Goal: Task Accomplishment & Management: Complete application form

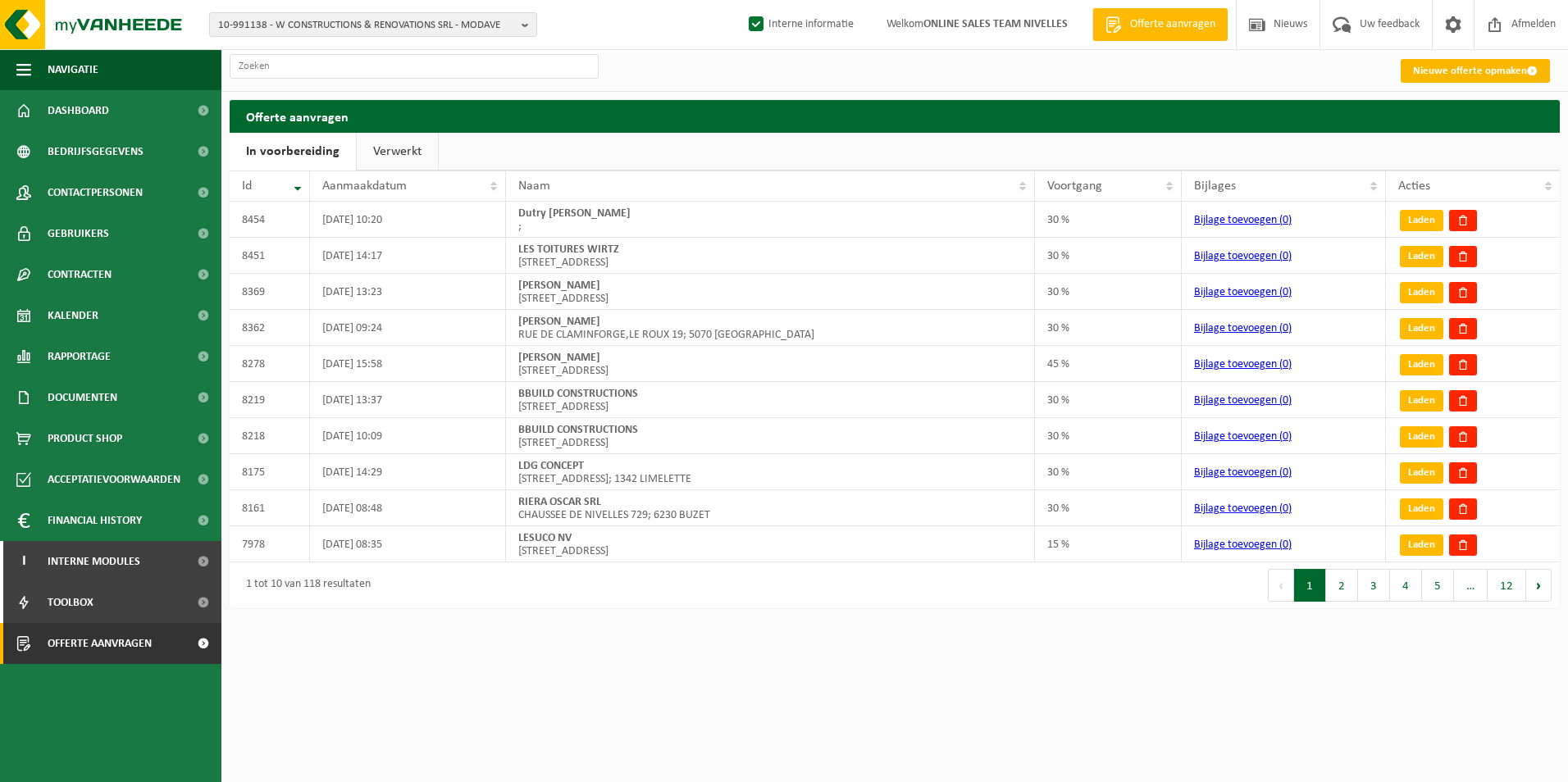
click at [1468, 71] on link "Nieuwe offerte opmaken" at bounding box center [1475, 70] width 149 height 24
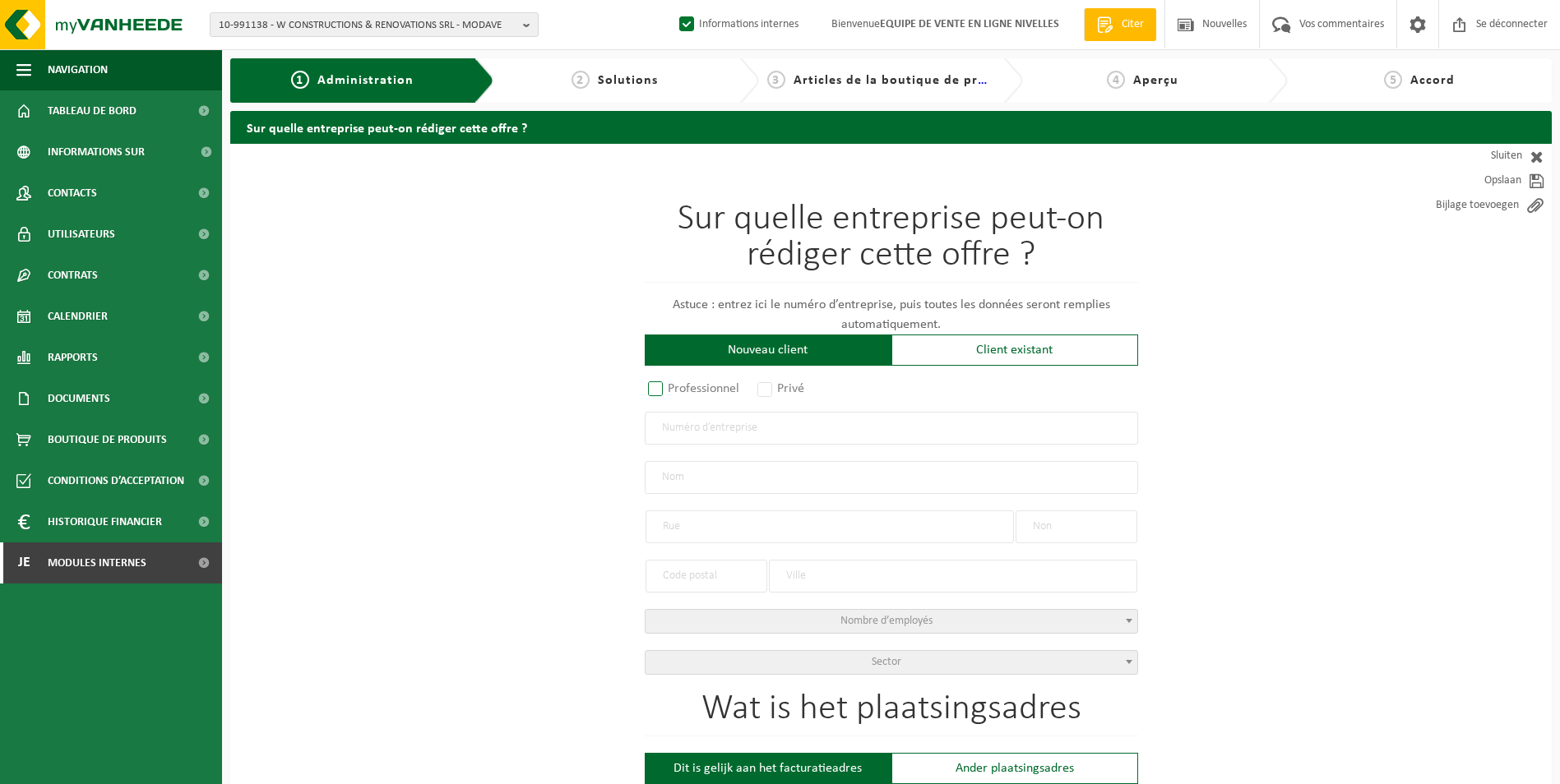
click at [680, 391] on label "Professionnel" at bounding box center [694, 388] width 100 height 23
click at [680, 391] on input "Professionnel" at bounding box center [677, 390] width 11 height 11
radio input "true"
click at [686, 439] on input "text" at bounding box center [891, 427] width 493 height 33
paste input "BE 0674 497 220."
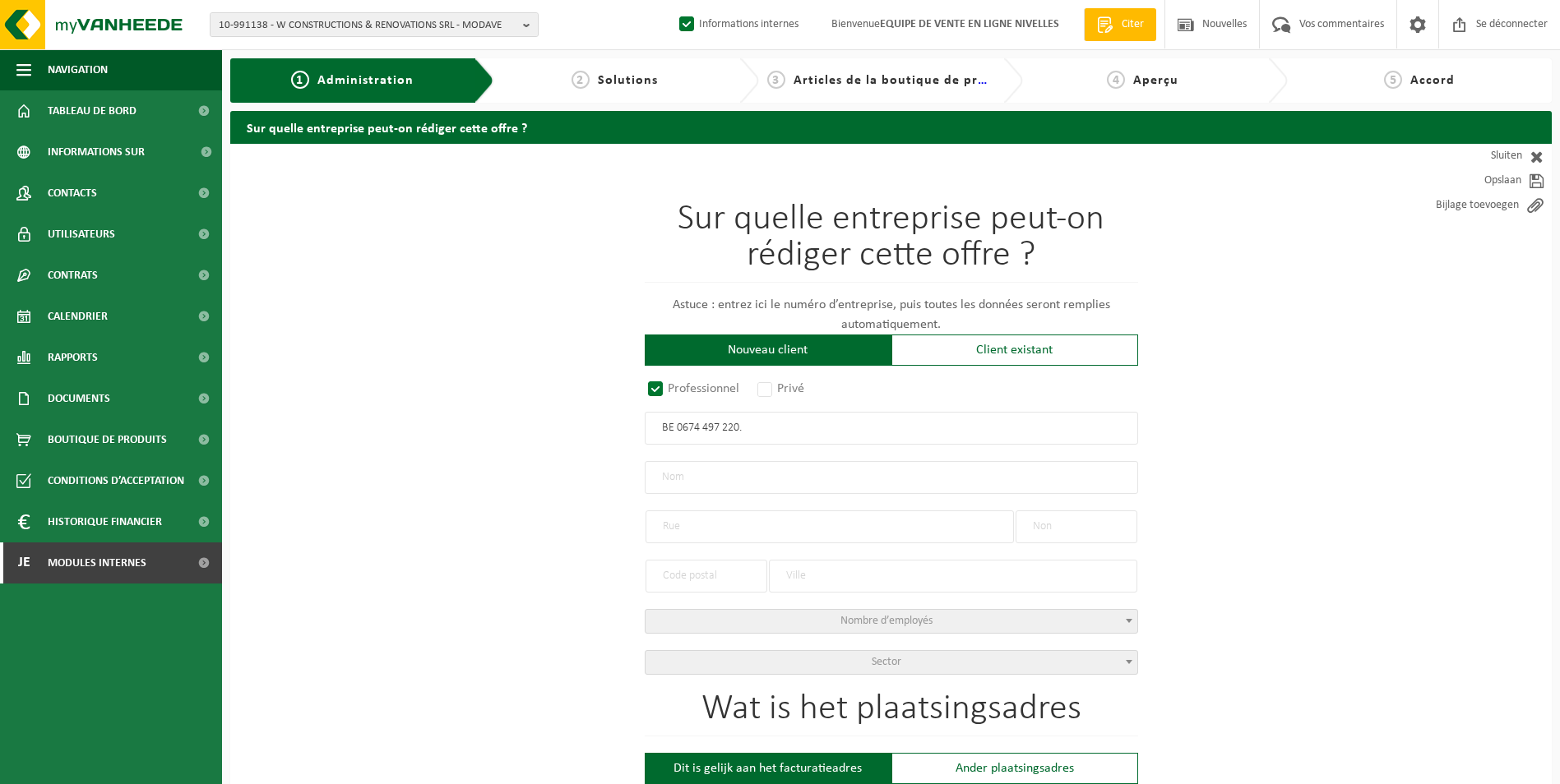
type input "BE 0674 497 220."
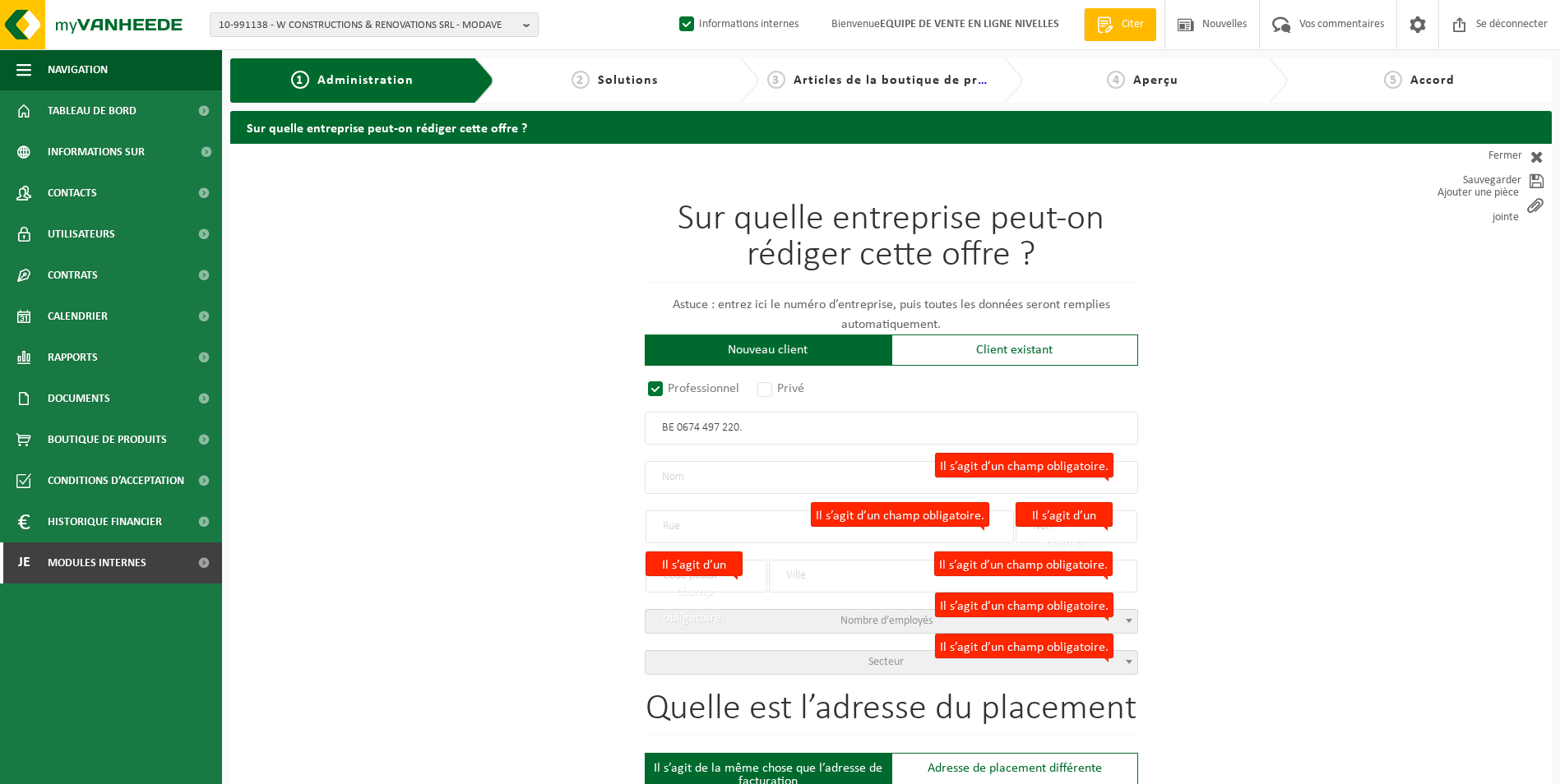
radio input "true"
type input "0674497220"
type input "ASC SRL"
type input "CHEMIN DU BOIS DE CLABECQ"
type input "11"
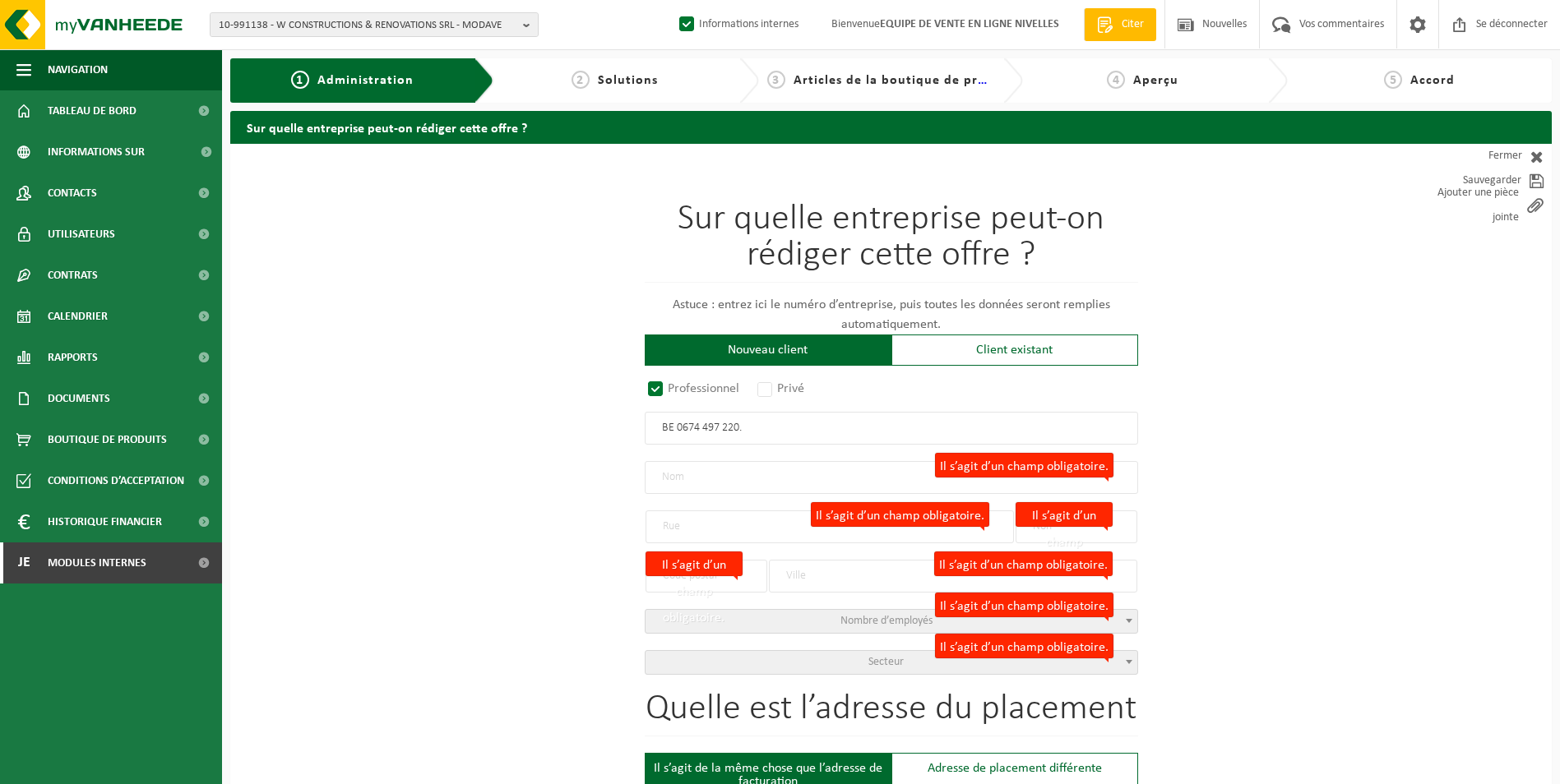
type input "1440"
type input "BRAINE-LE-CHÂTEAU"
select select "D"
type input "ASC SRL"
type input "CHEMIN DU BOIS DE CLABECQ"
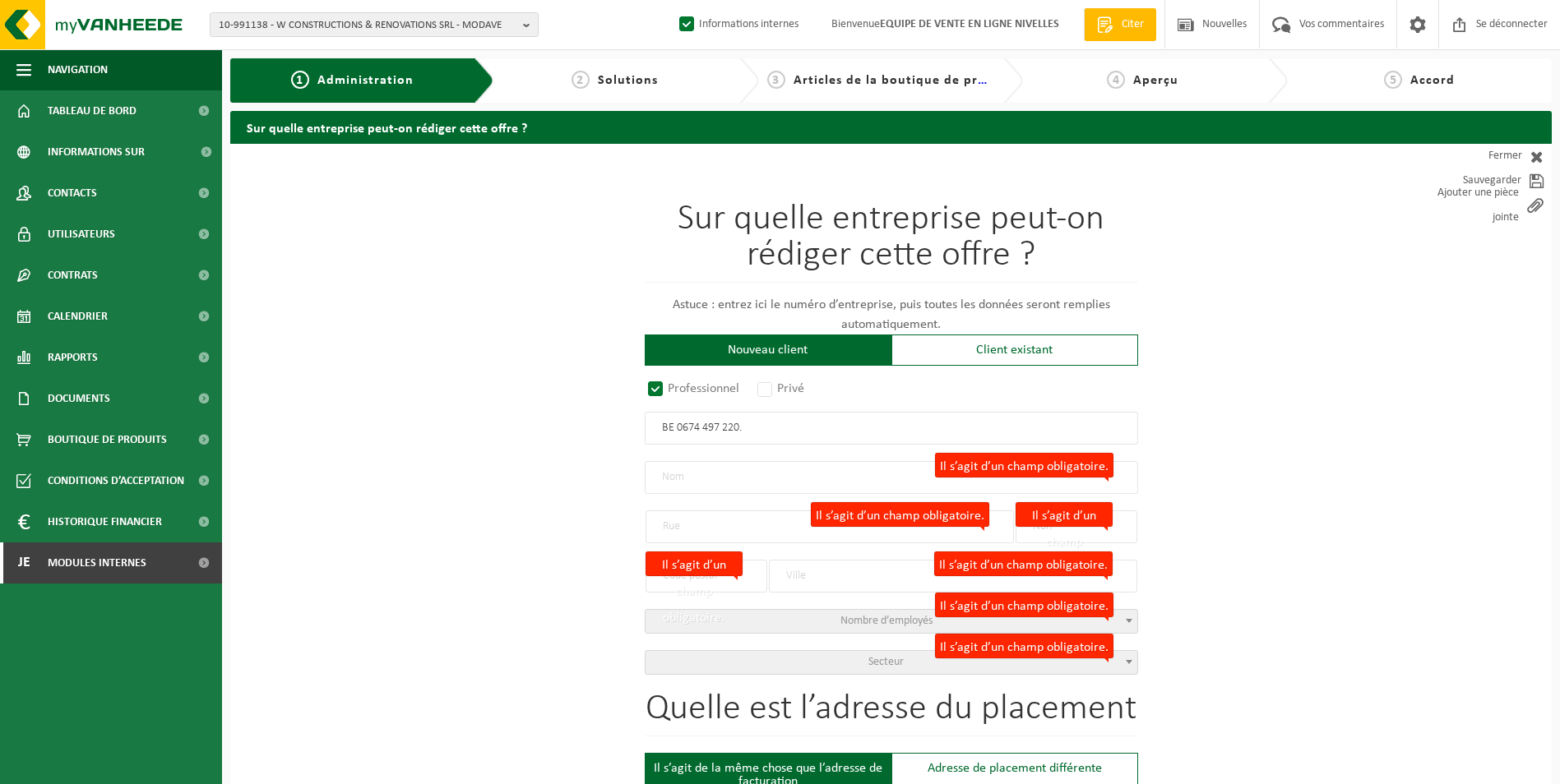
type input "11"
type input "1440"
type input "BRAINE-LE-CHÂTEAU"
type input "2264246254"
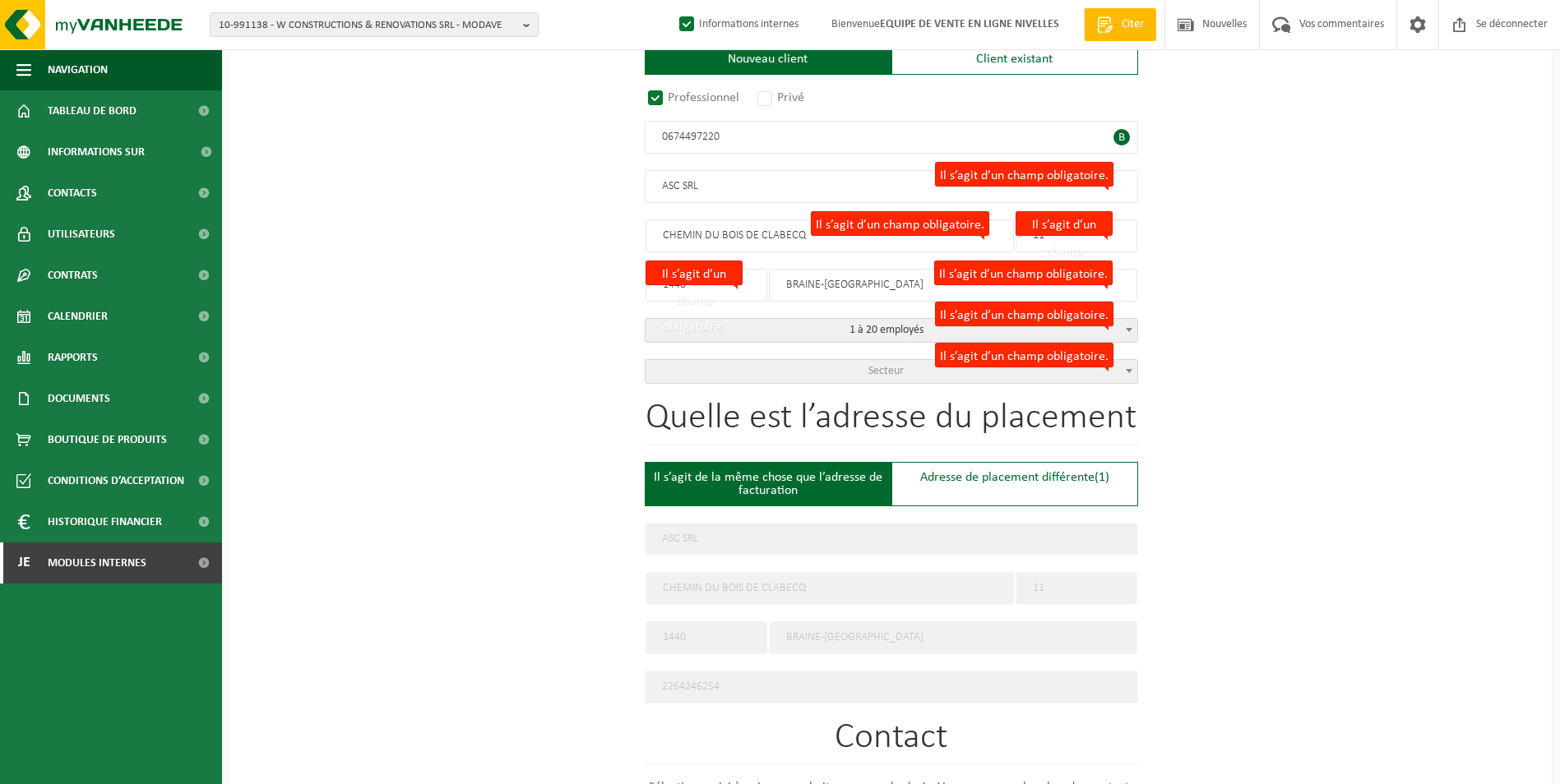
scroll to position [328, 0]
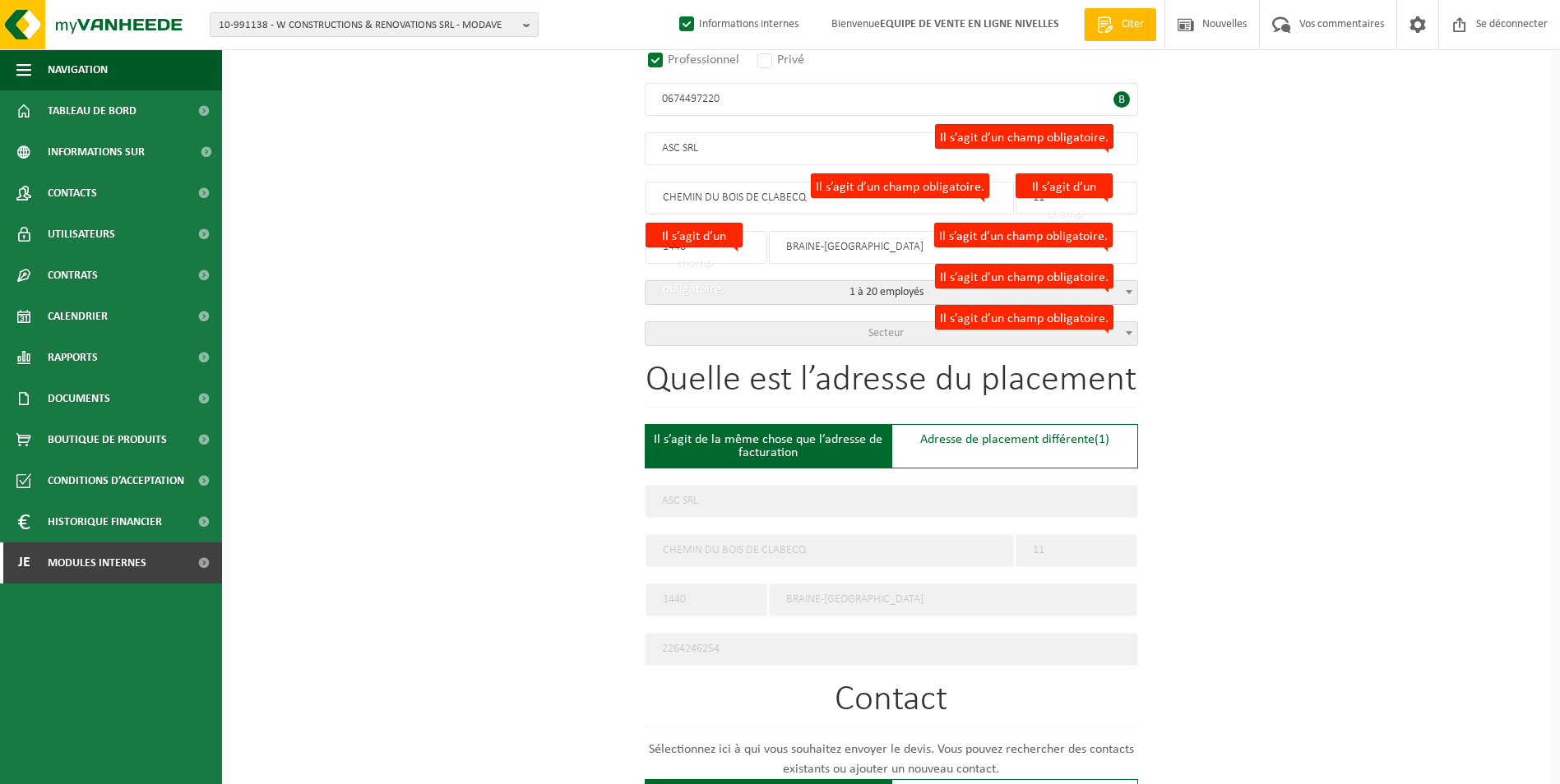
click at [816, 327] on span "Secteur" at bounding box center [891, 334] width 492 height 23
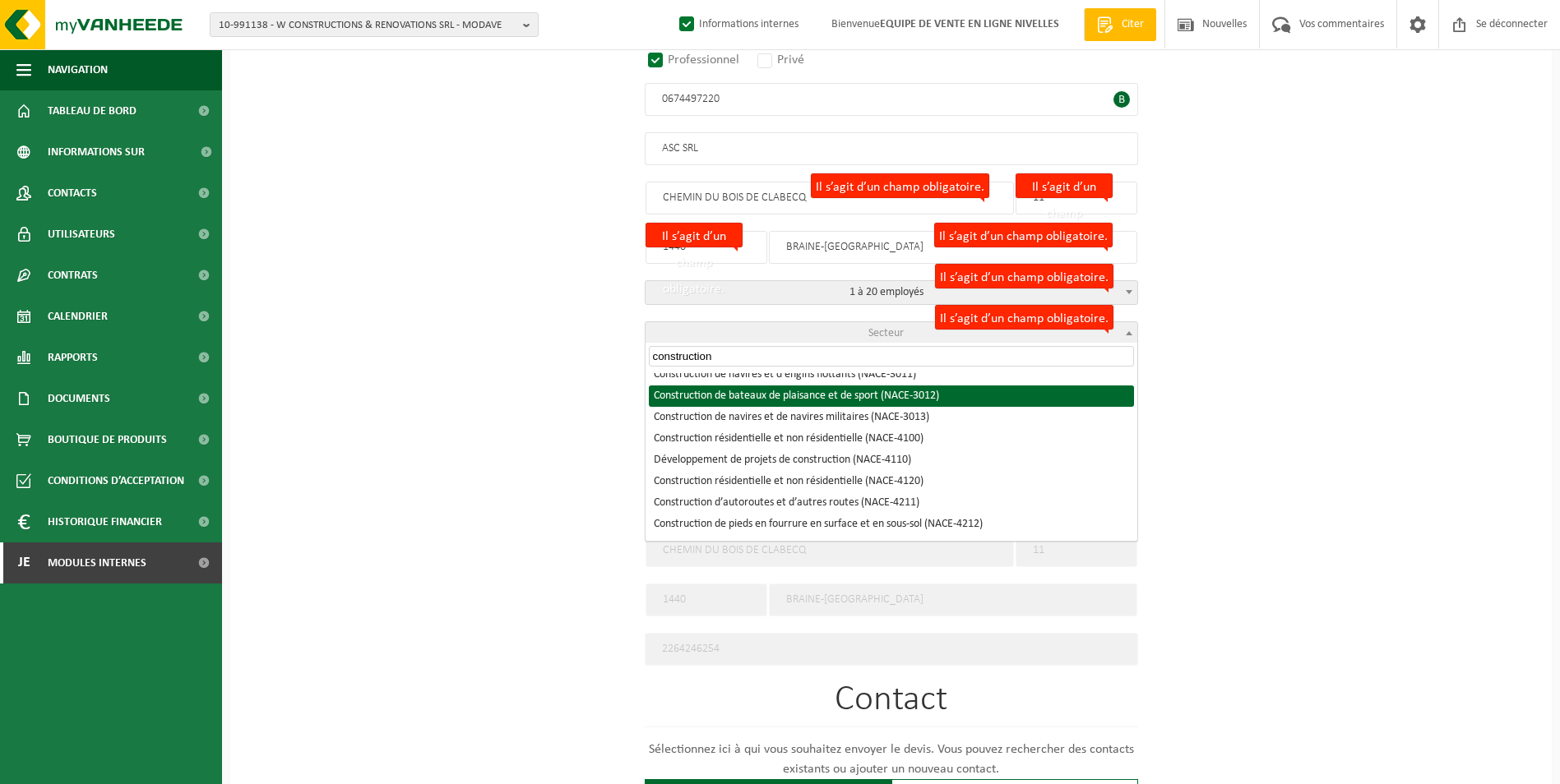
scroll to position [164, 0]
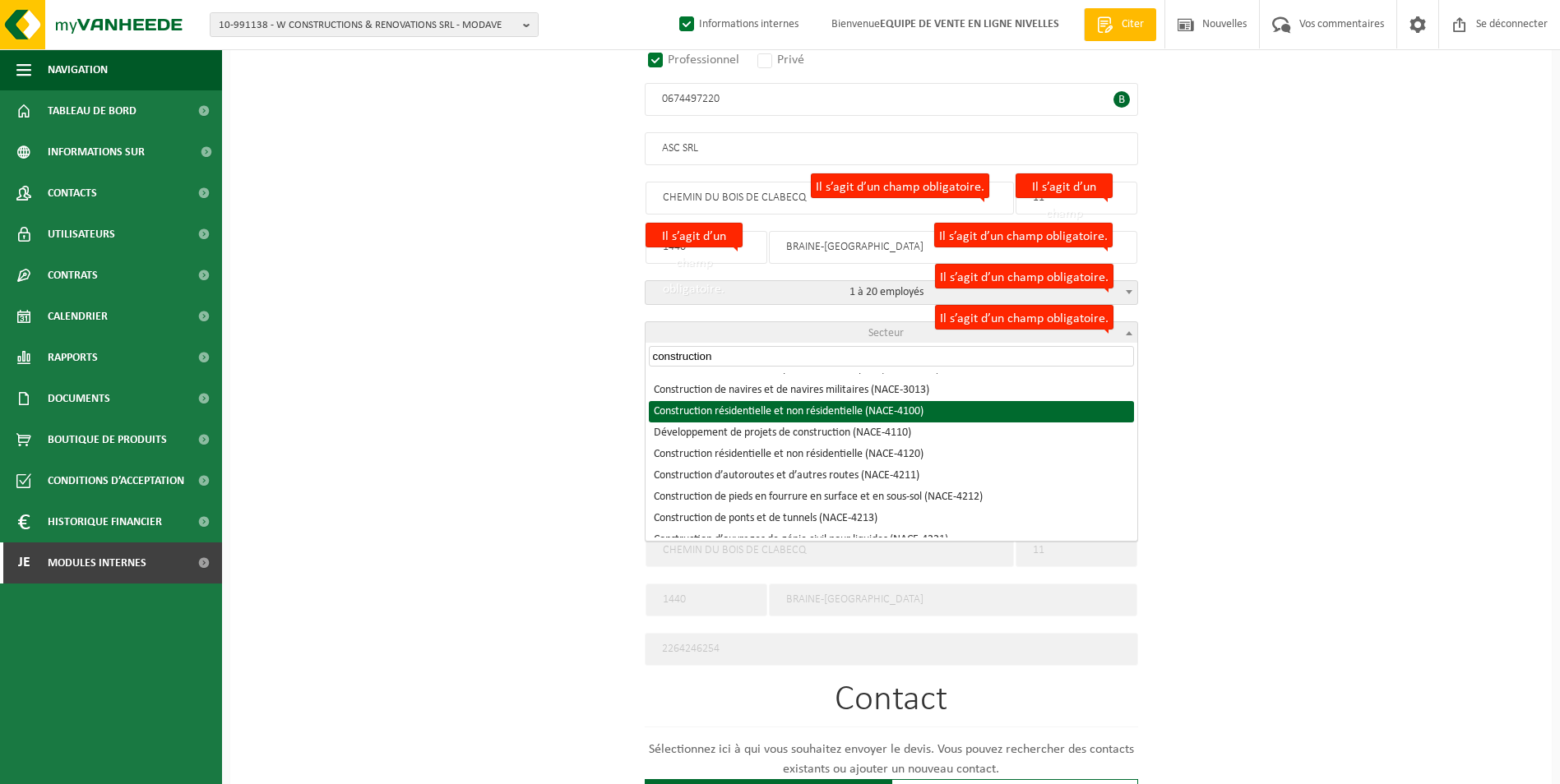
type input "construction"
select select "NACE_4100"
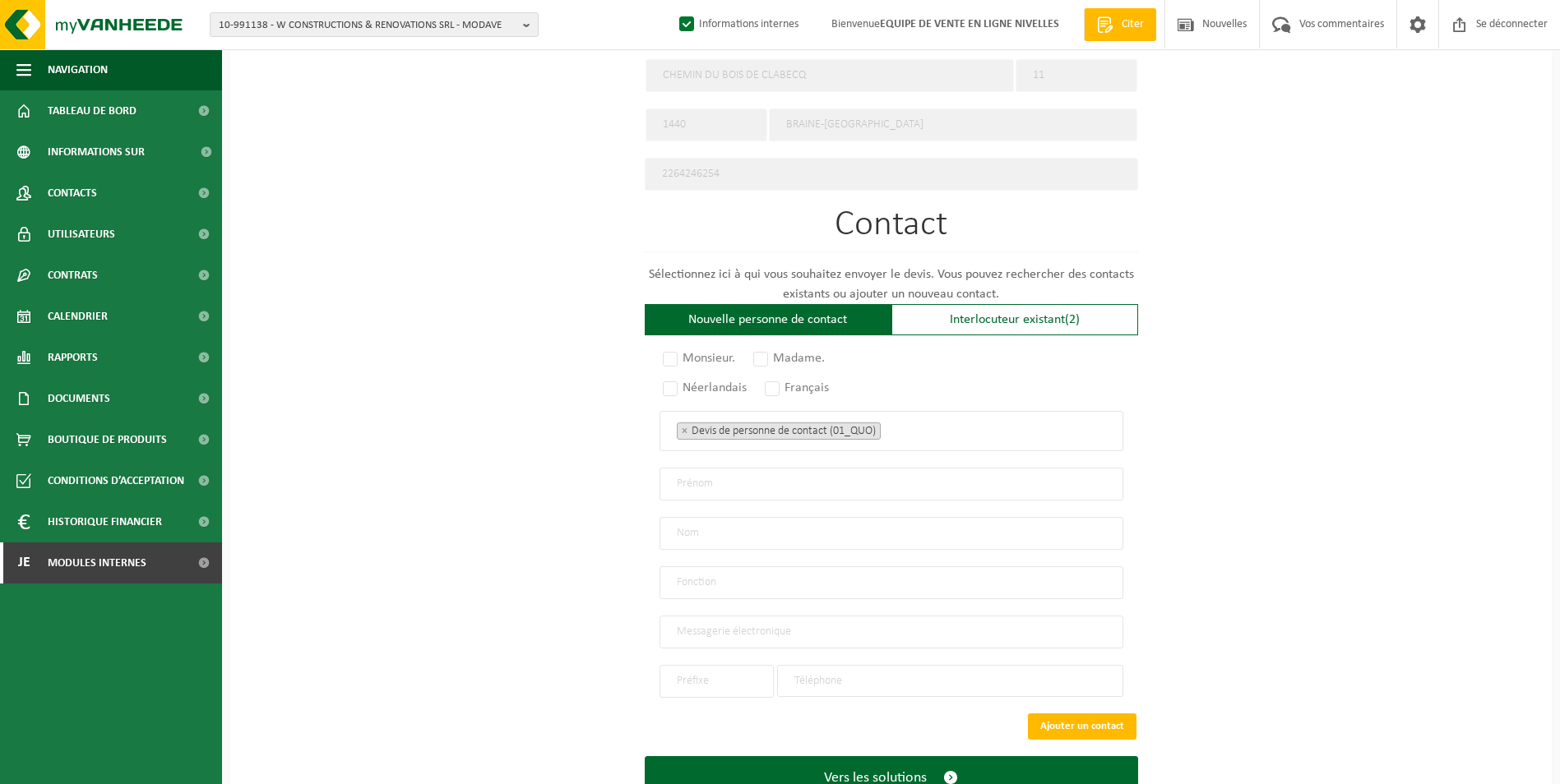
scroll to position [822, 0]
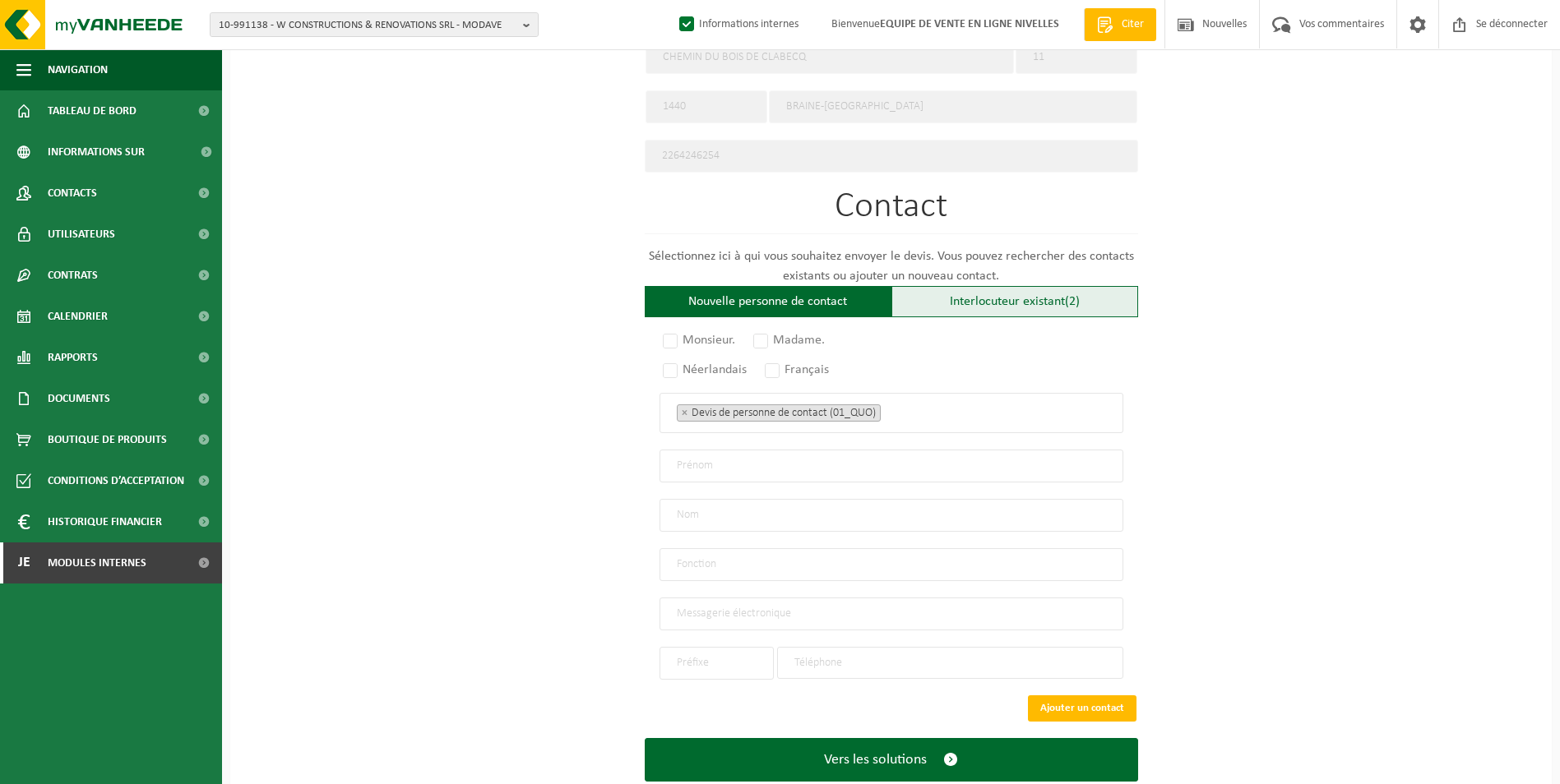
click at [1054, 298] on font "Interlocuteur existant" at bounding box center [1007, 301] width 115 height 13
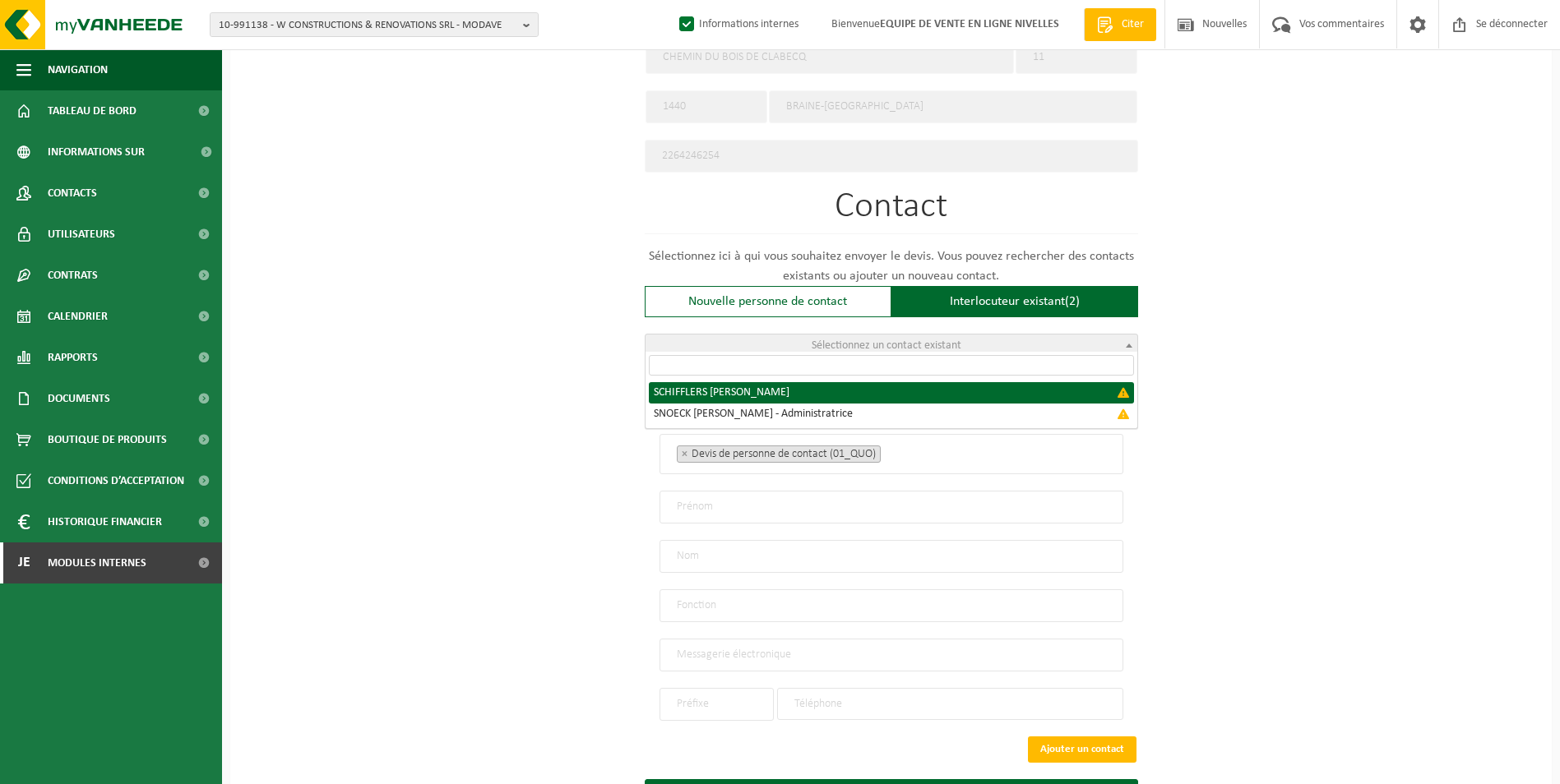
click at [996, 335] on span "Sélectionnez un contact existant" at bounding box center [891, 346] width 492 height 23
select select "{"code":"","firstname":"ANTHONY JEAN-PIERRE","surname":"SCHIFFLERS","gender":"U…"
type input "ANTHONY JEAN-PIERRE"
type input "SCHIFFLERS"
type input "Director"
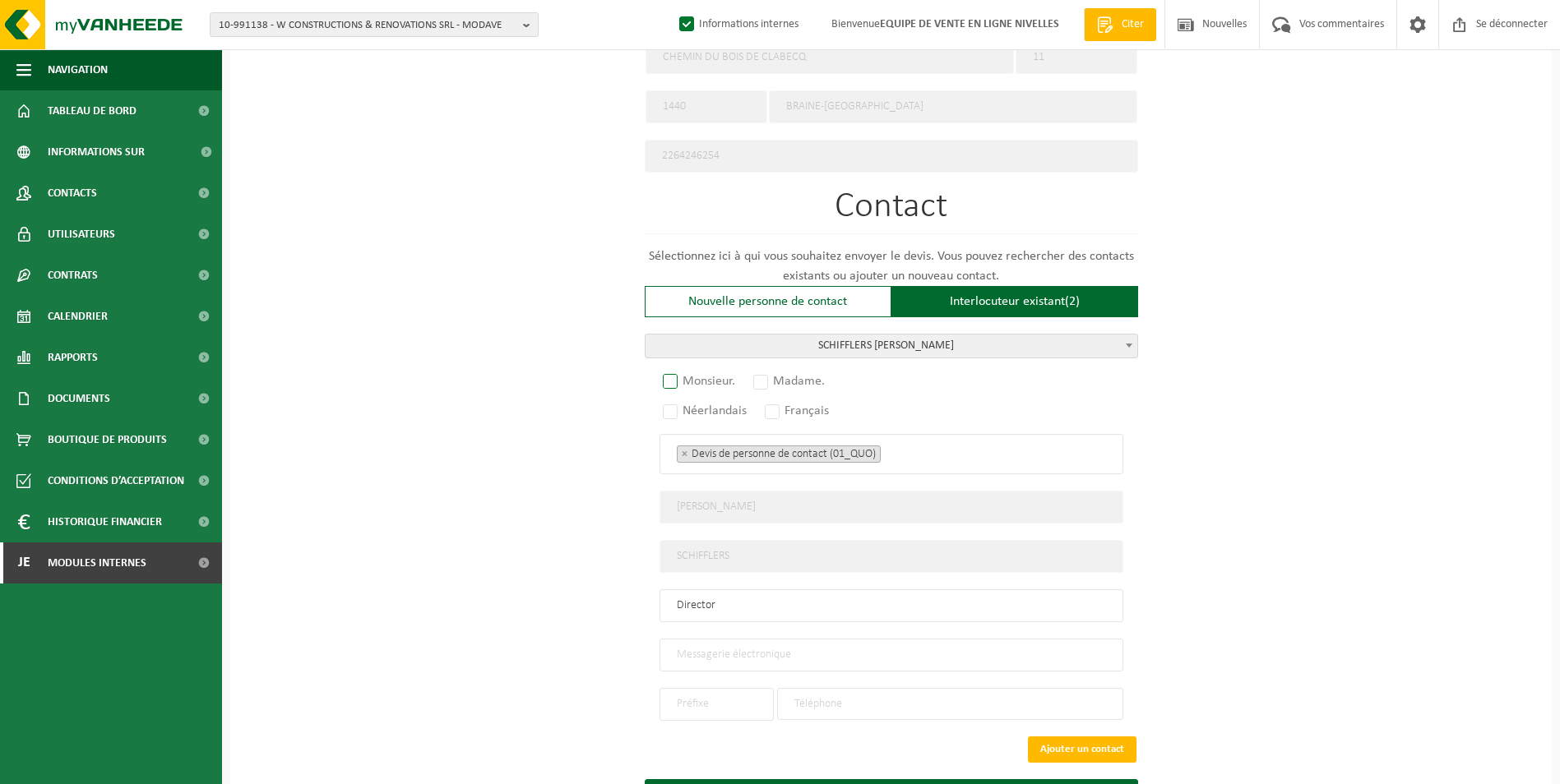
click at [672, 370] on label "Monsieur." at bounding box center [700, 381] width 80 height 23
radio input "true"
click at [776, 410] on label "Français" at bounding box center [798, 411] width 72 height 23
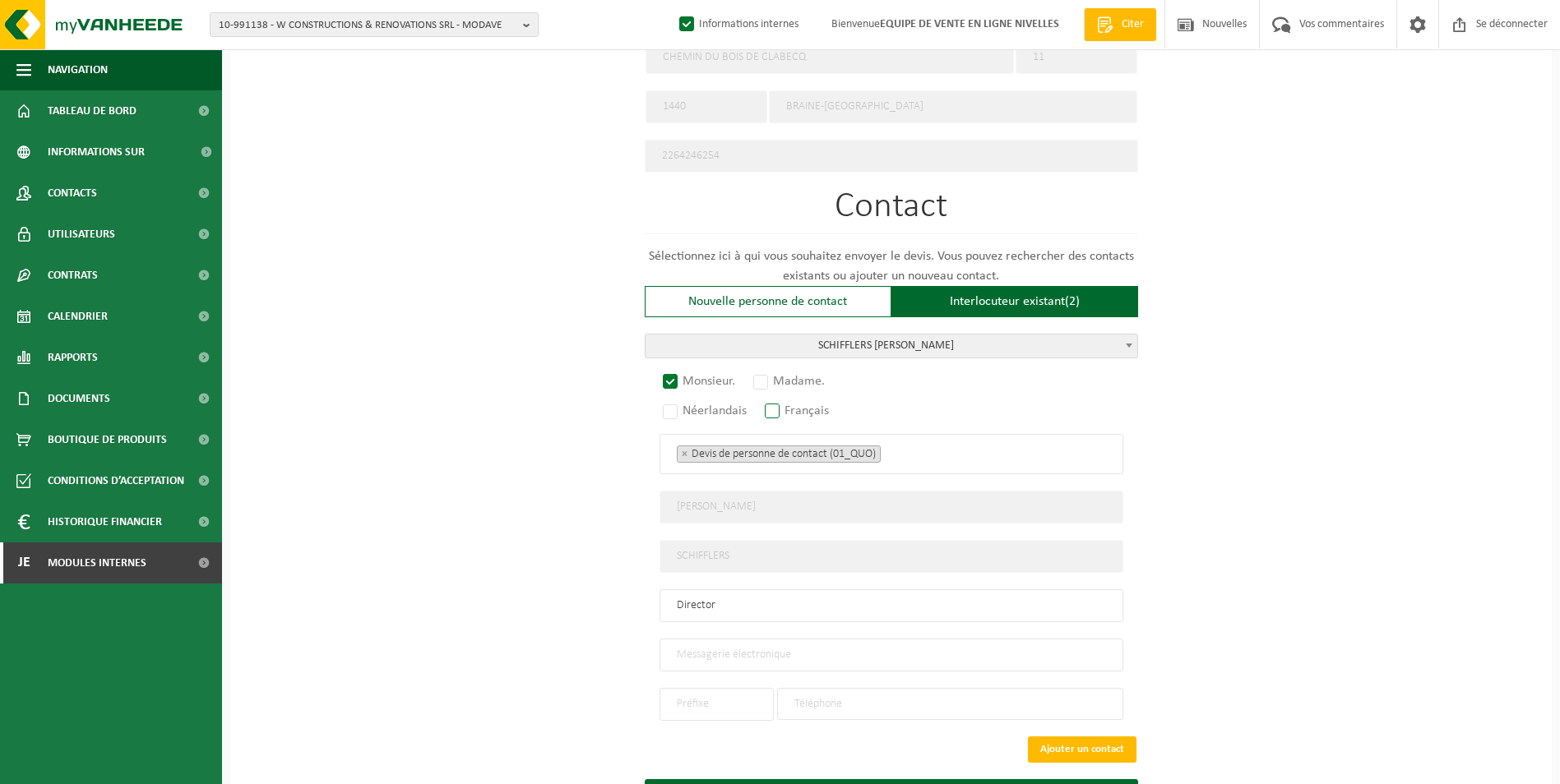
radio input "true"
click at [907, 443] on ul "× Devis de personne de contact (01_QUO)" at bounding box center [891, 454] width 429 height 21
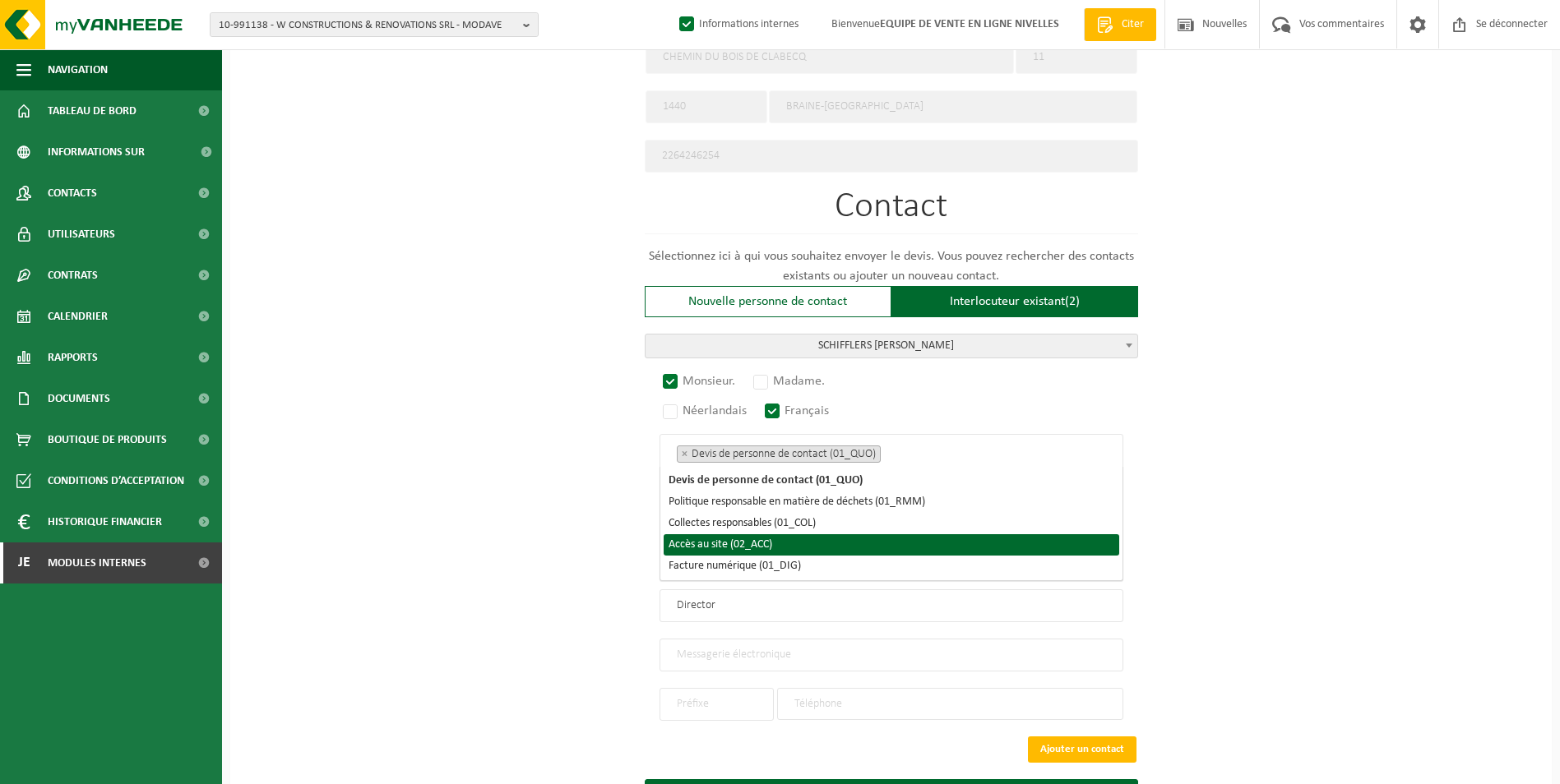
click at [868, 547] on li "Accès au site (02_ACC)" at bounding box center [891, 545] width 456 height 21
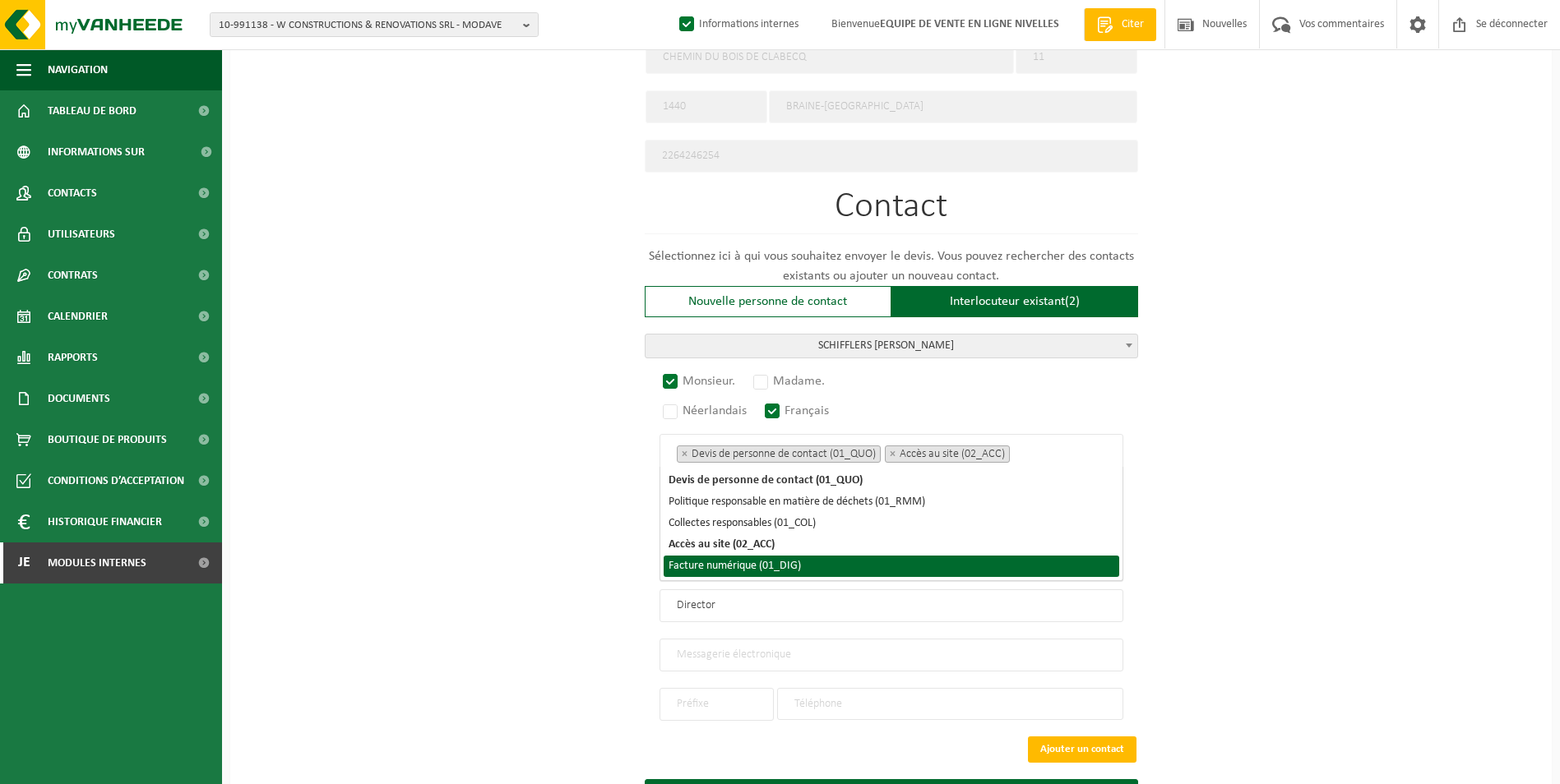
click at [857, 564] on li "Facture numérique (01_DIG)" at bounding box center [891, 566] width 456 height 21
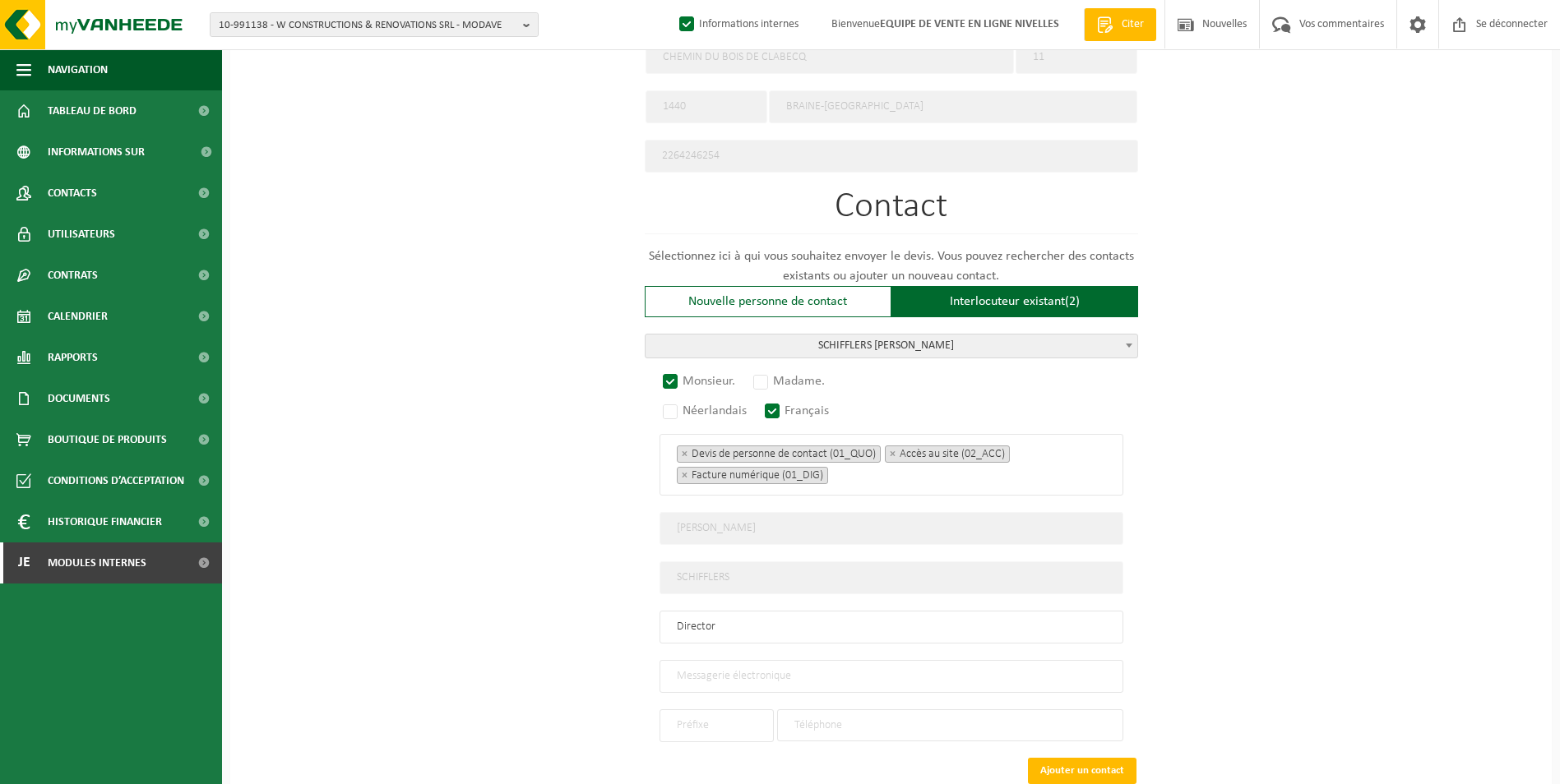
click at [1381, 570] on div "Sur quelle entreprise peut-on rédiger cette offre ? Astuce : entrez ici le numé…" at bounding box center [891, 103] width 1321 height 1563
click at [795, 669] on input "email" at bounding box center [891, 675] width 464 height 33
paste input "anthony@schifflers.be"
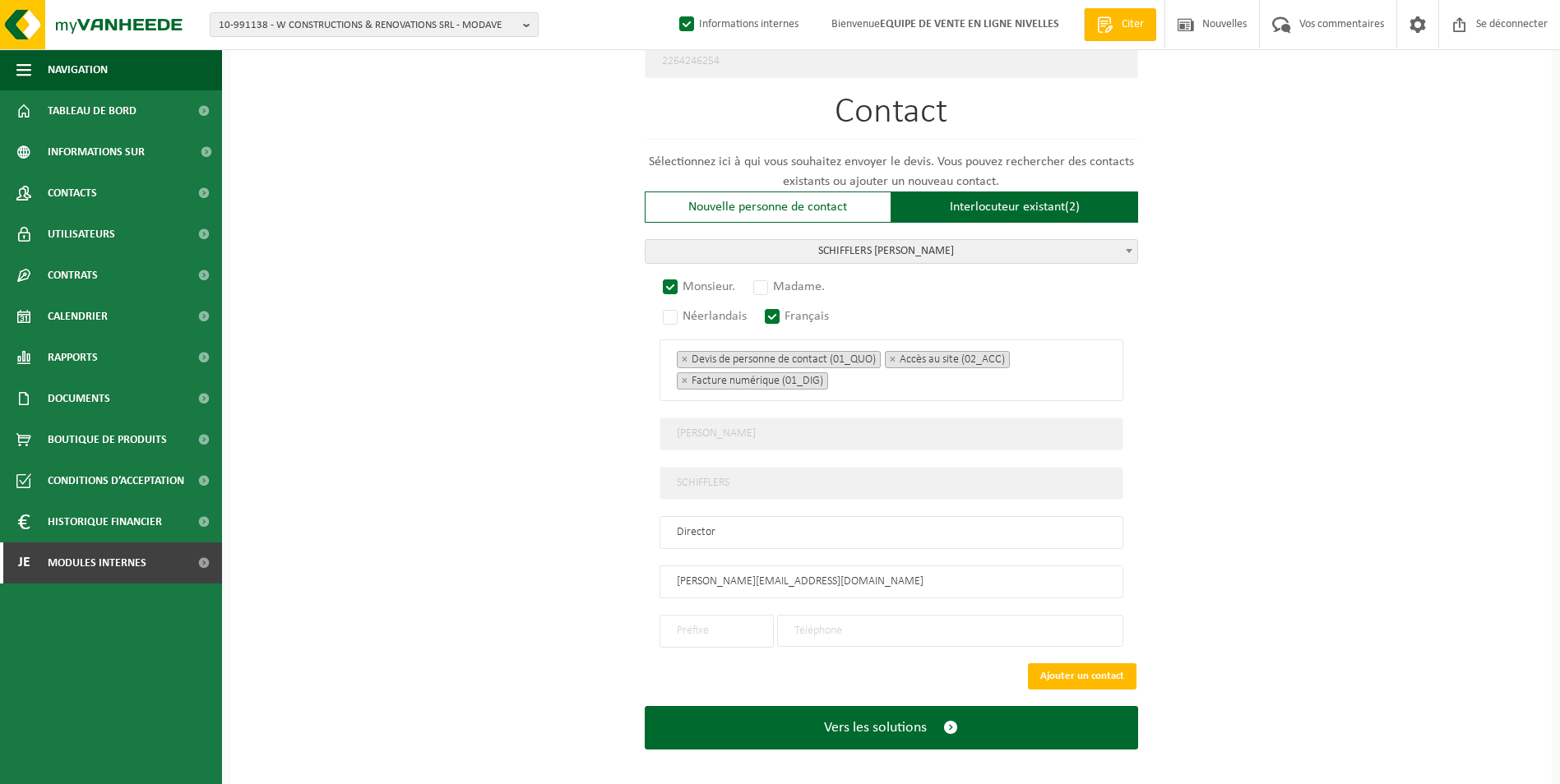
scroll to position [920, 0]
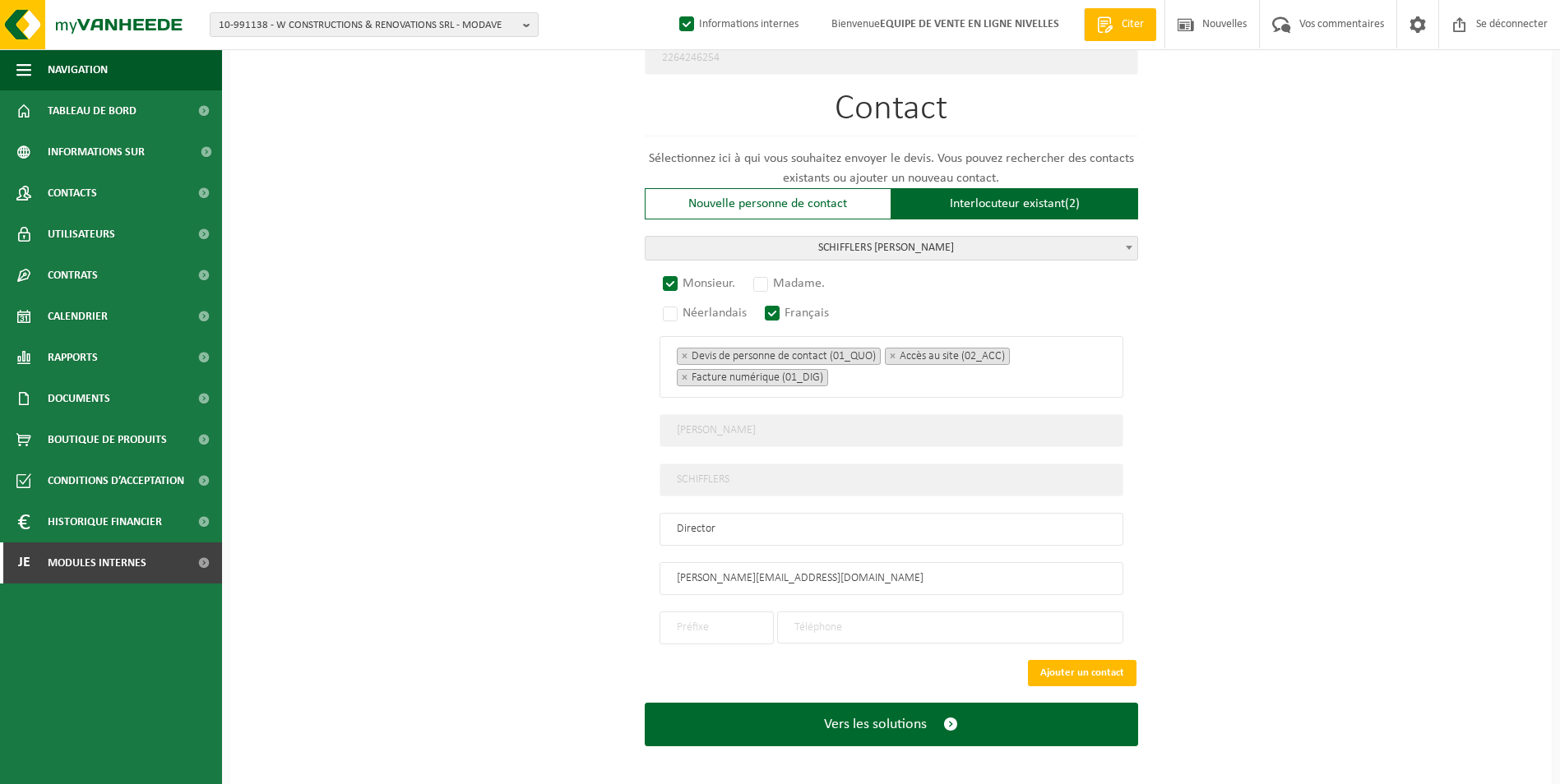
type input "anthony@schifflers.be"
click at [722, 619] on input "text" at bounding box center [716, 628] width 114 height 33
click at [729, 653] on div "+32" at bounding box center [716, 659] width 96 height 11
type input "+32"
click at [855, 618] on input "tel" at bounding box center [950, 628] width 346 height 32
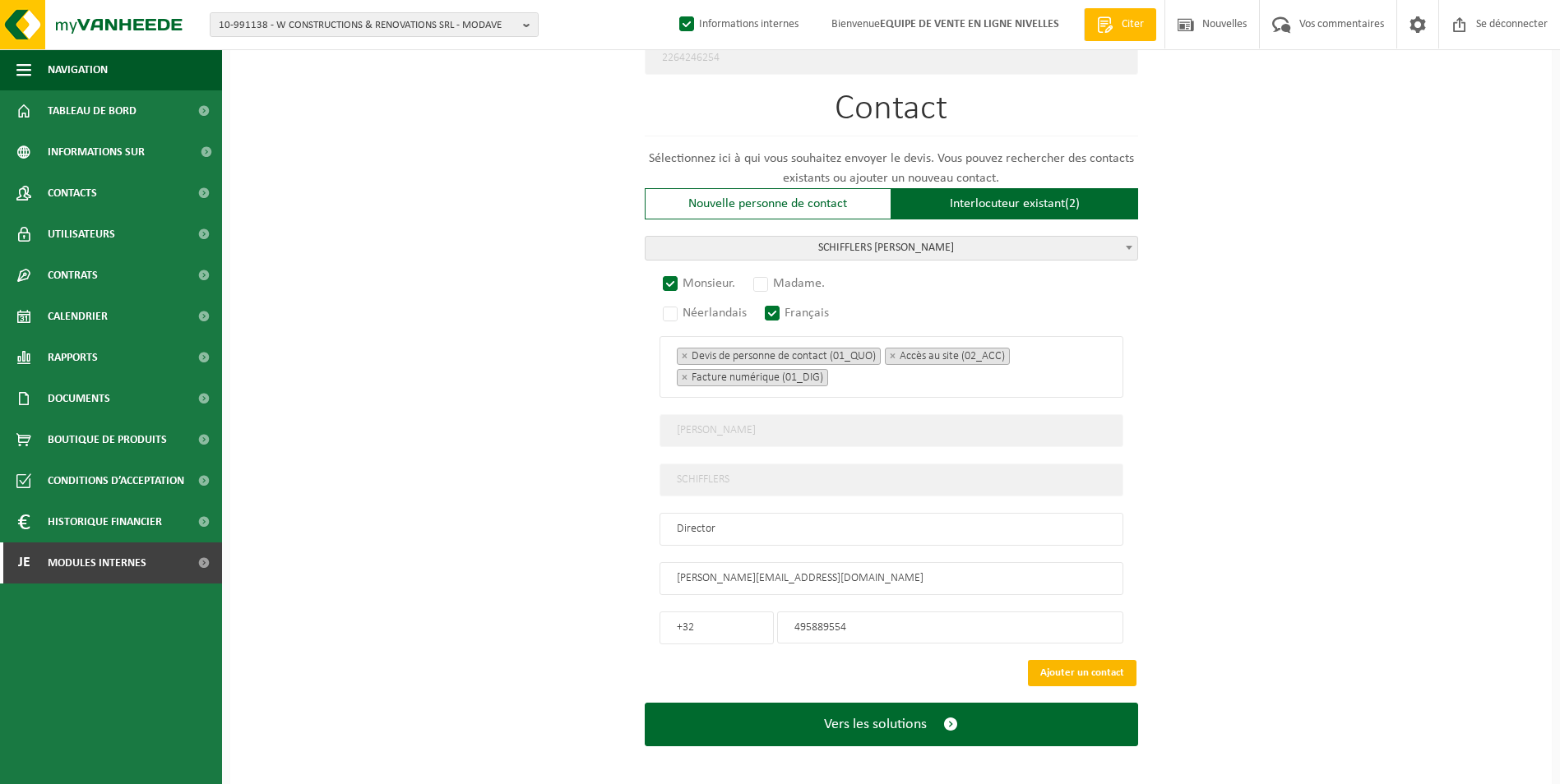
type input "495889554"
click at [1125, 666] on button "Ajouter un contact" at bounding box center [1082, 673] width 109 height 26
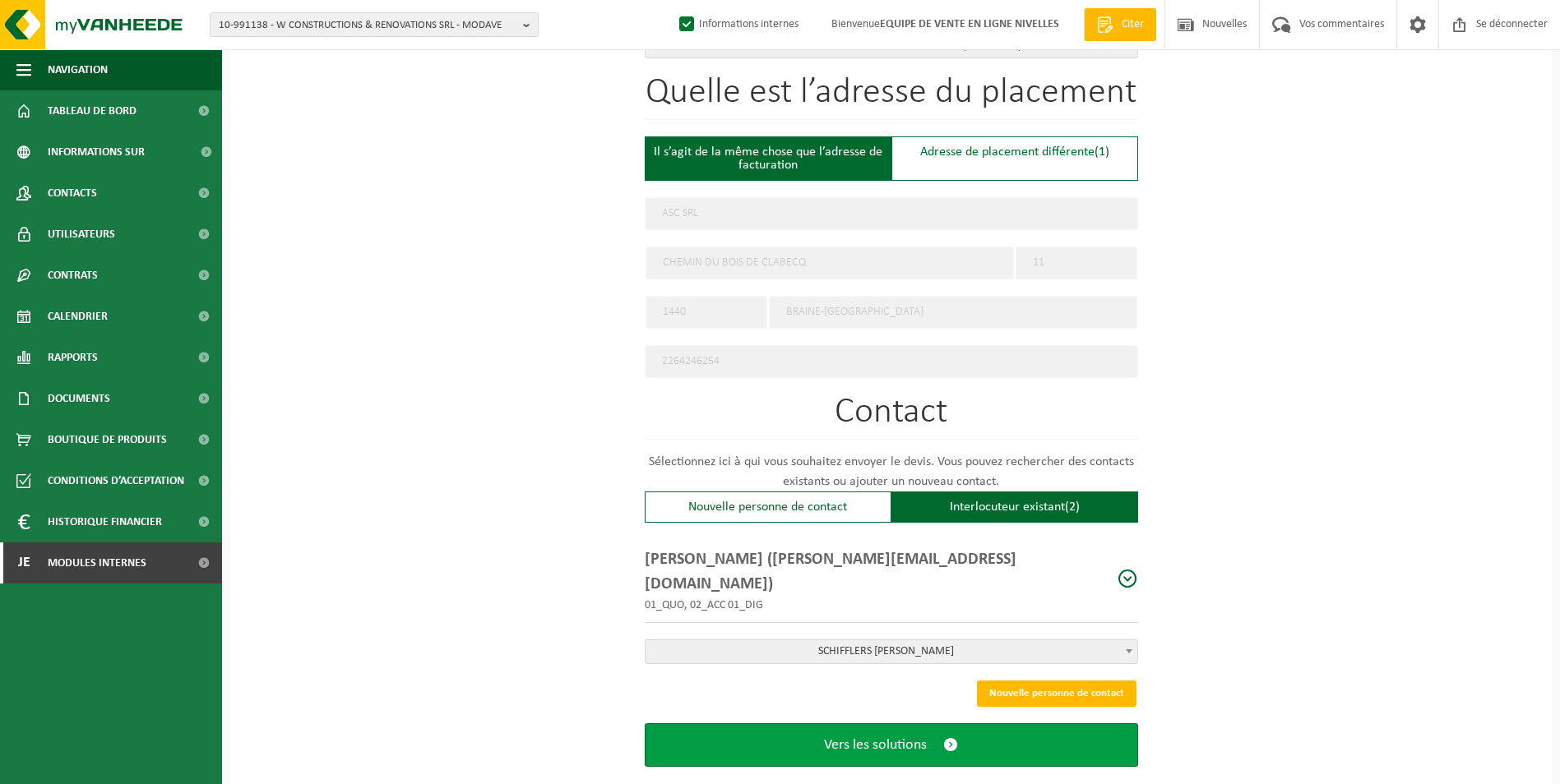
click at [897, 736] on span "Vers les solutions" at bounding box center [875, 745] width 102 height 18
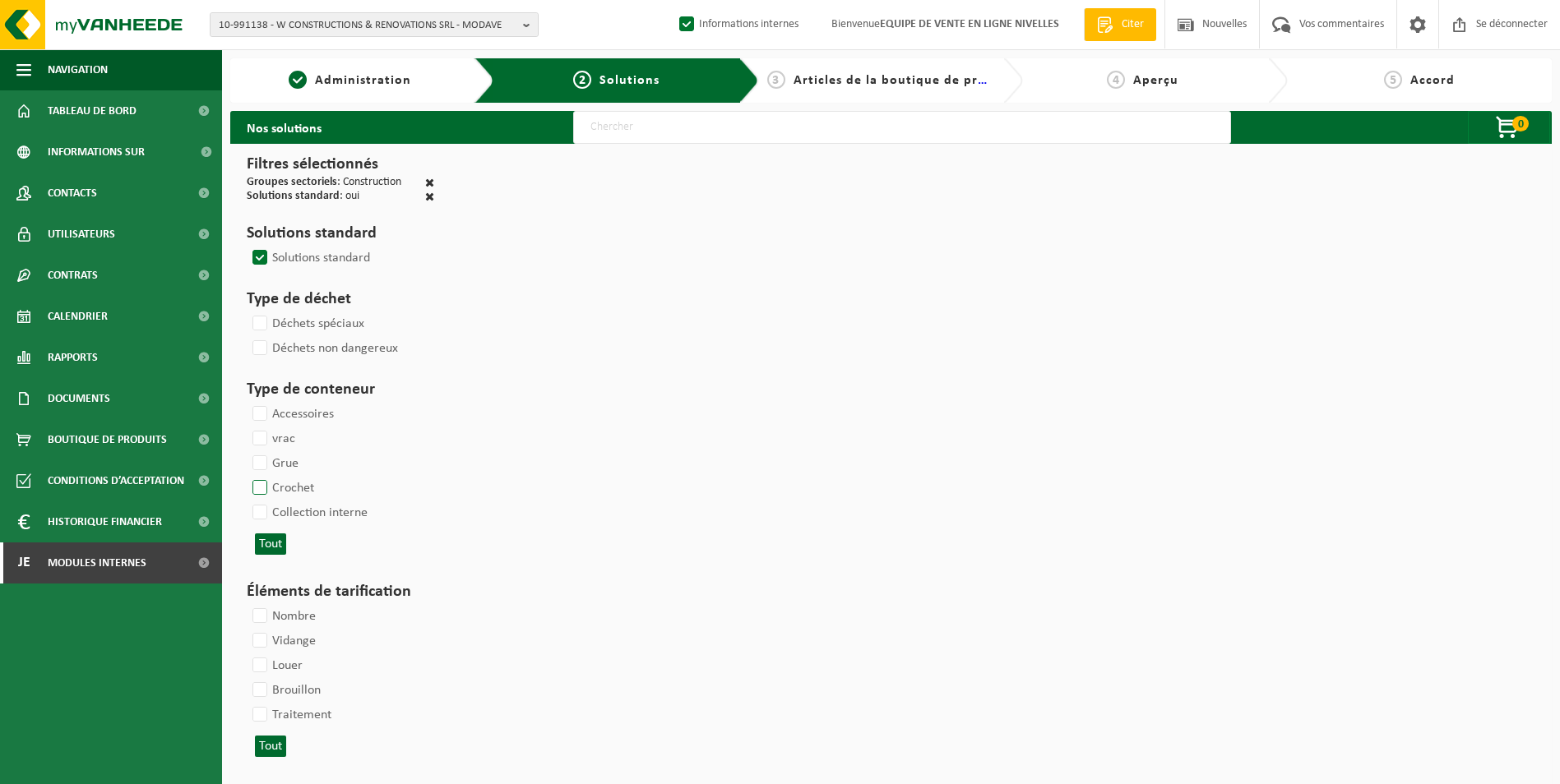
click at [272, 481] on label "Crochet" at bounding box center [282, 488] width 65 height 25
click at [246, 476] on input "Crochet" at bounding box center [246, 475] width 1 height 1
checkbox input "true"
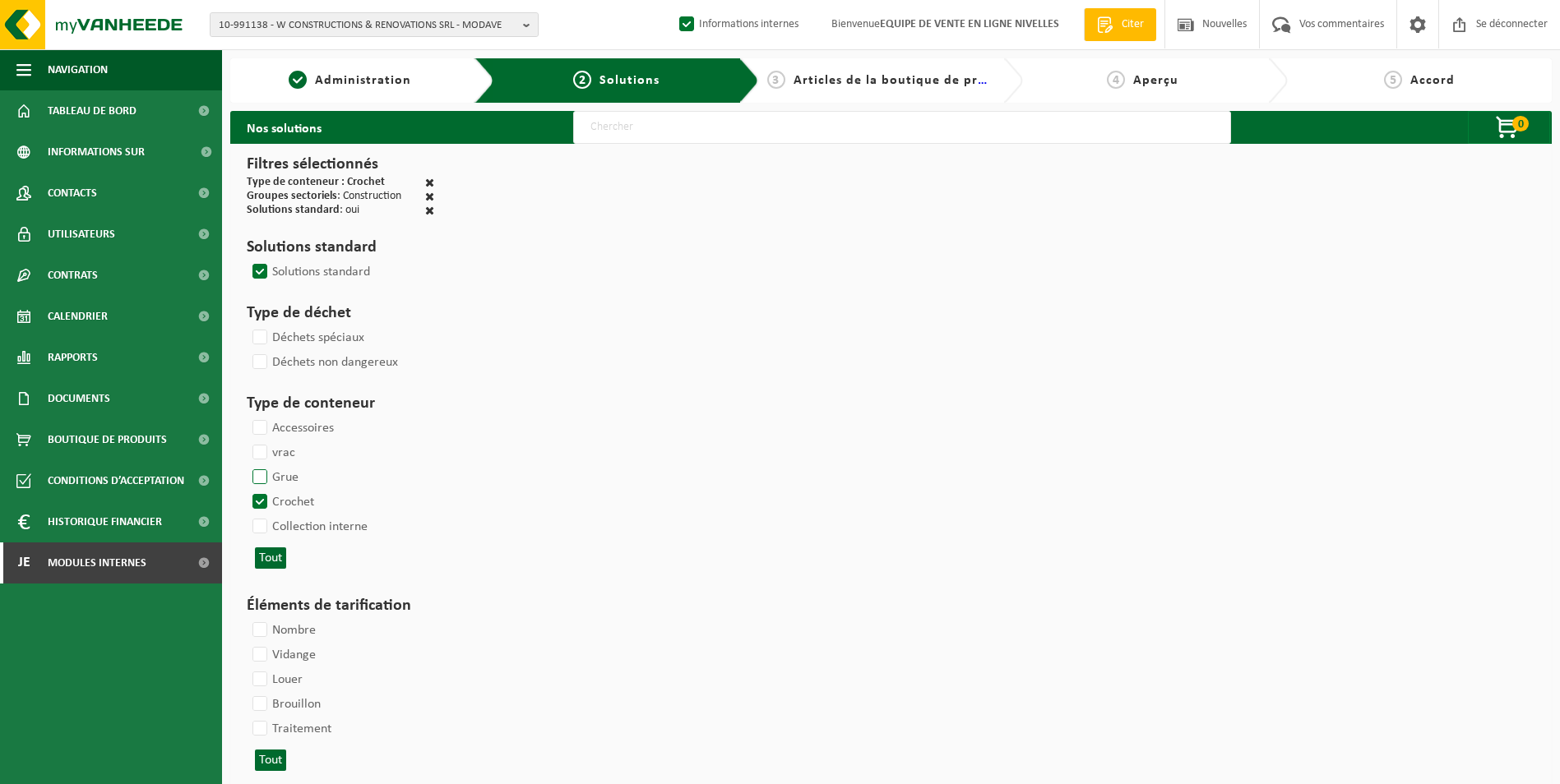
select select
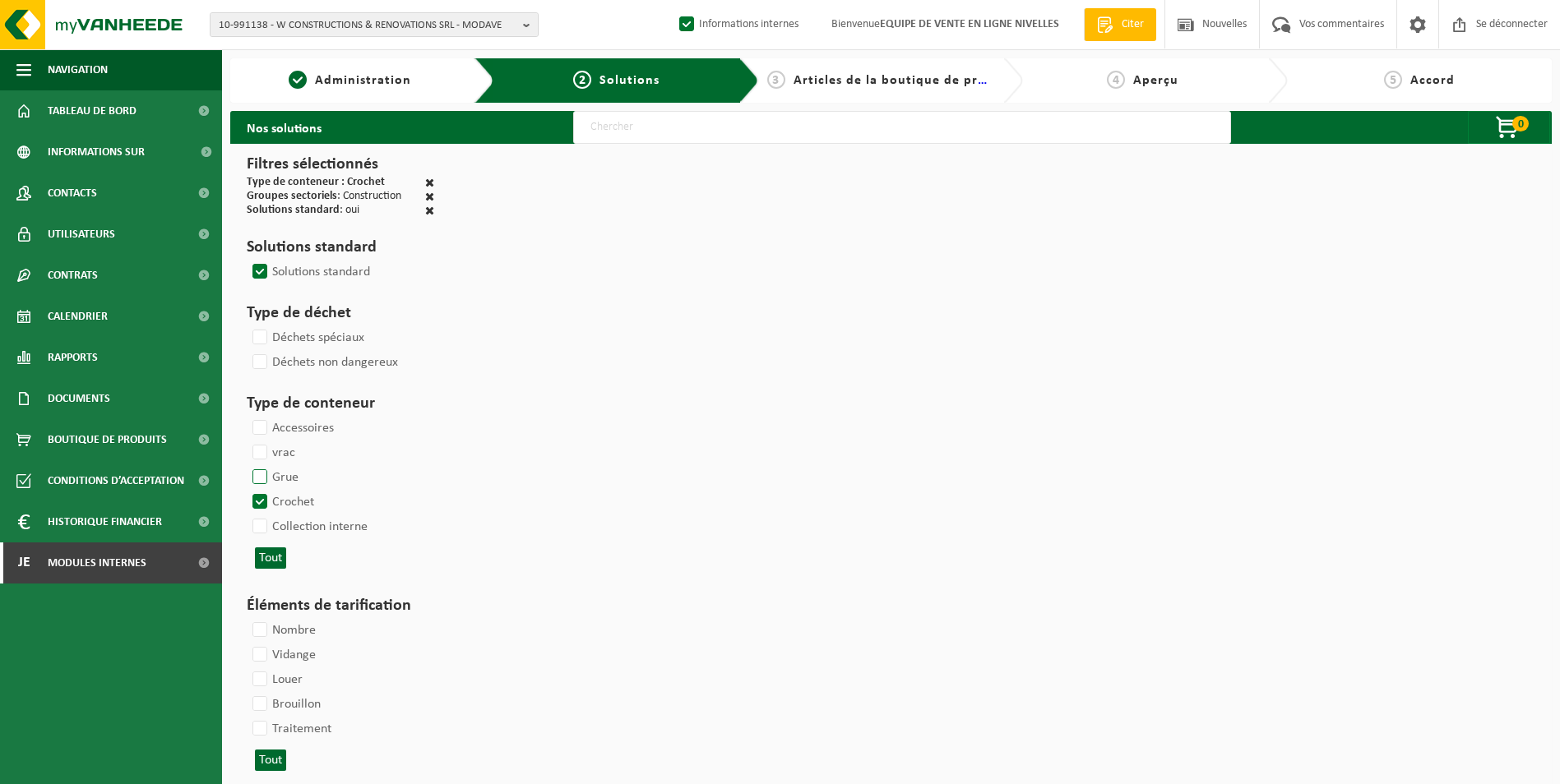
select select
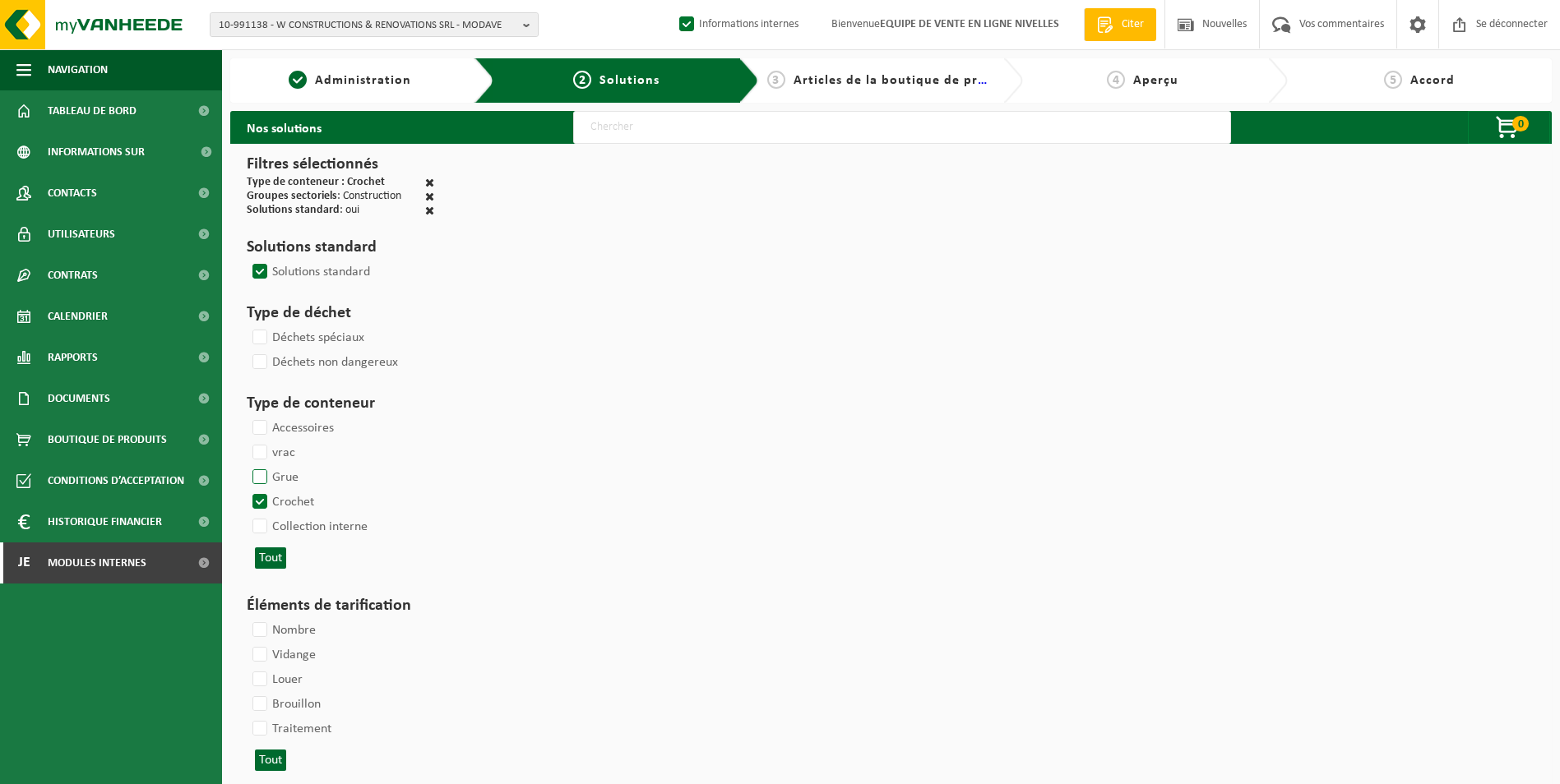
select select
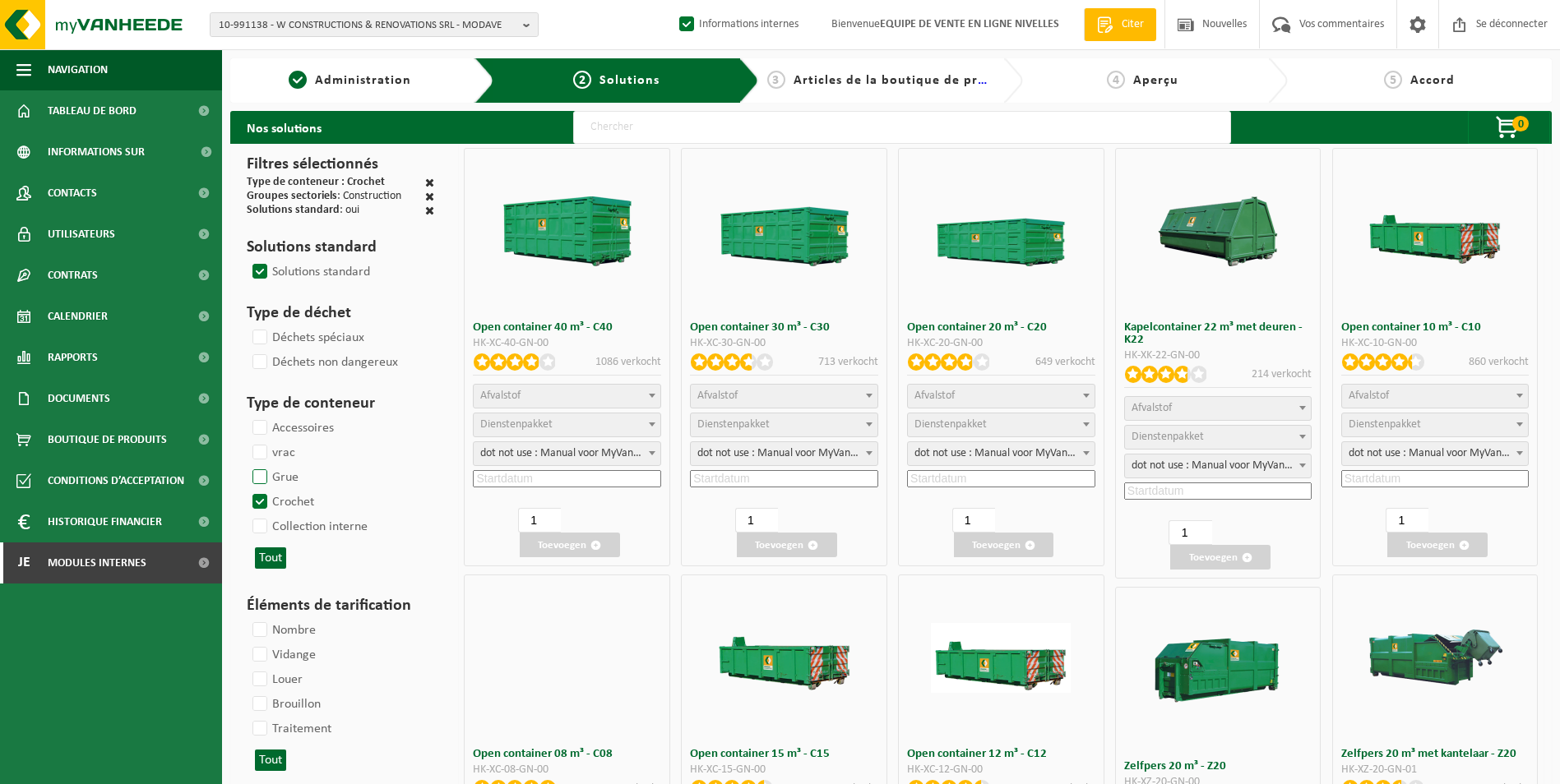
select select
select select "25"
select select
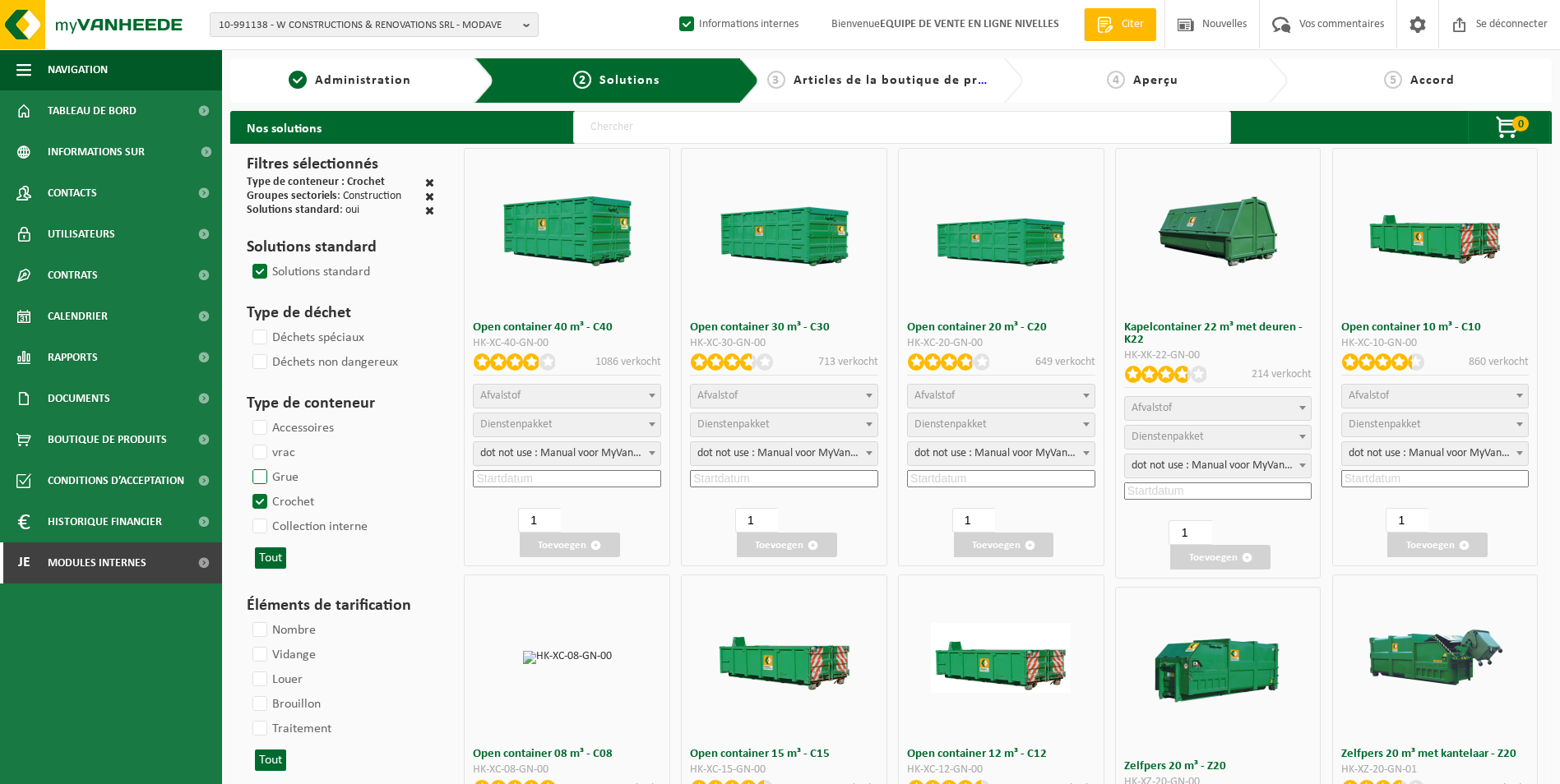
select select
select select "197"
select select "25"
select select "8"
select select
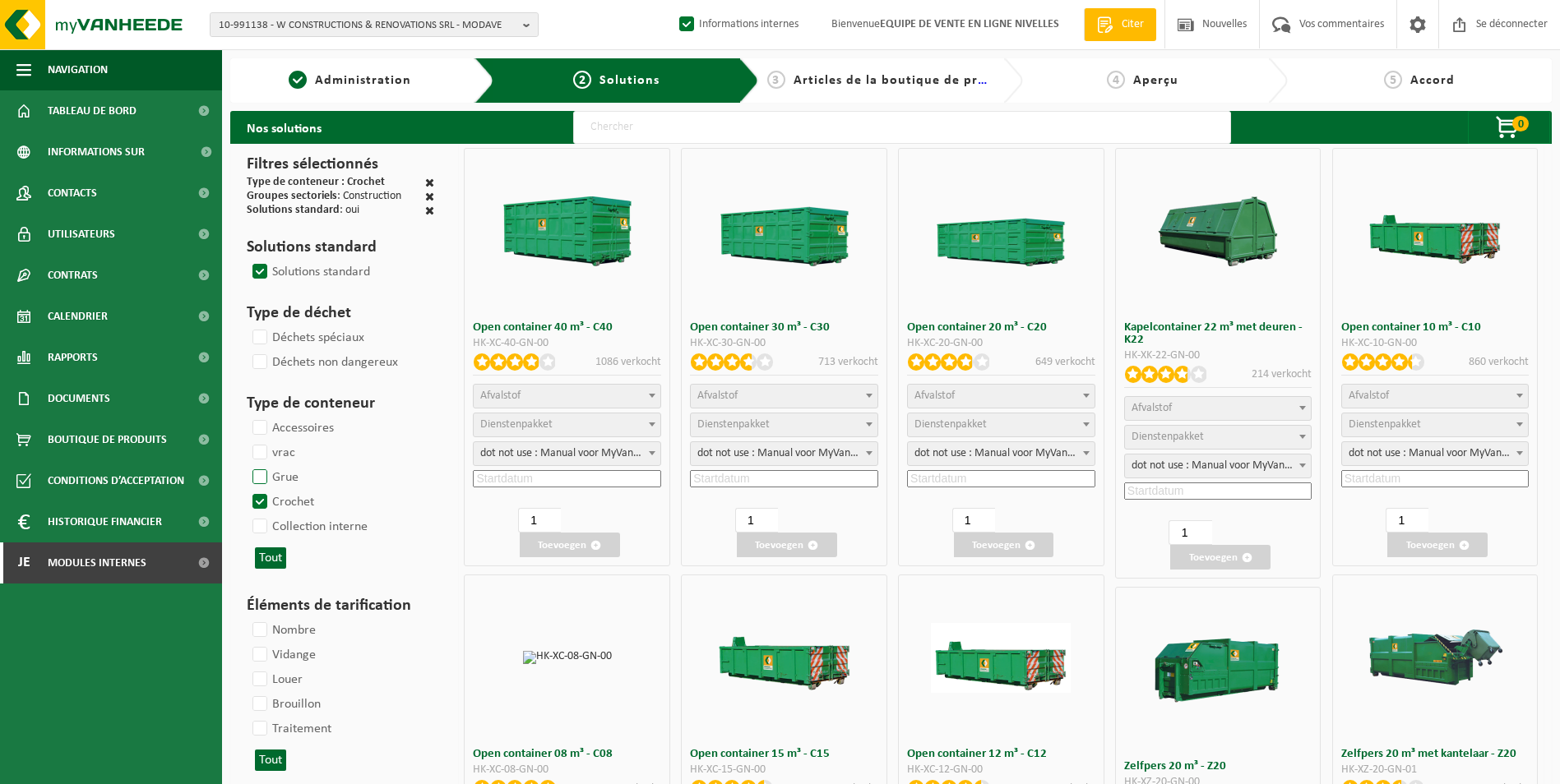
select select "7"
select select
select select "7"
select select
select select "25"
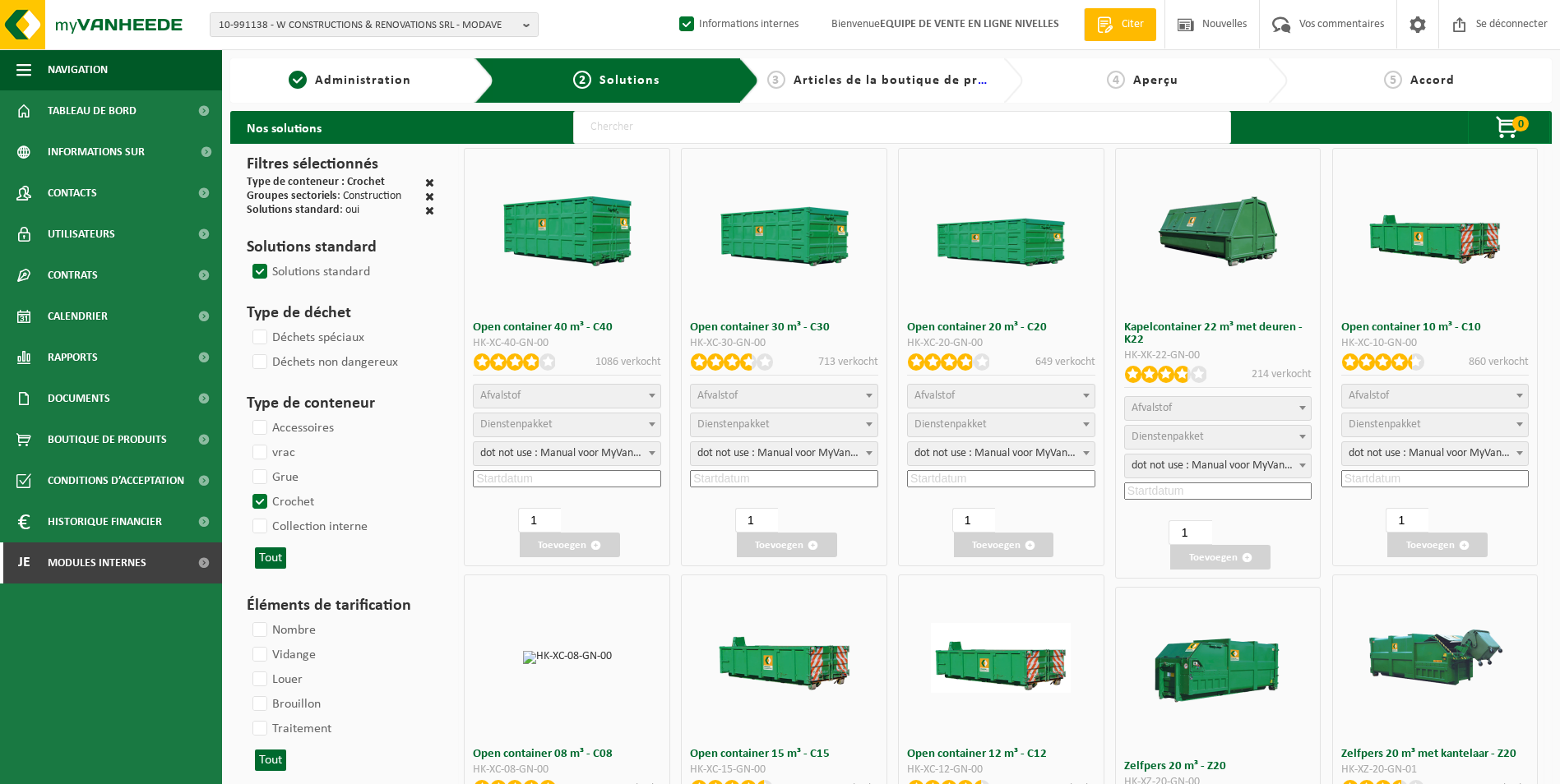
select select "25"
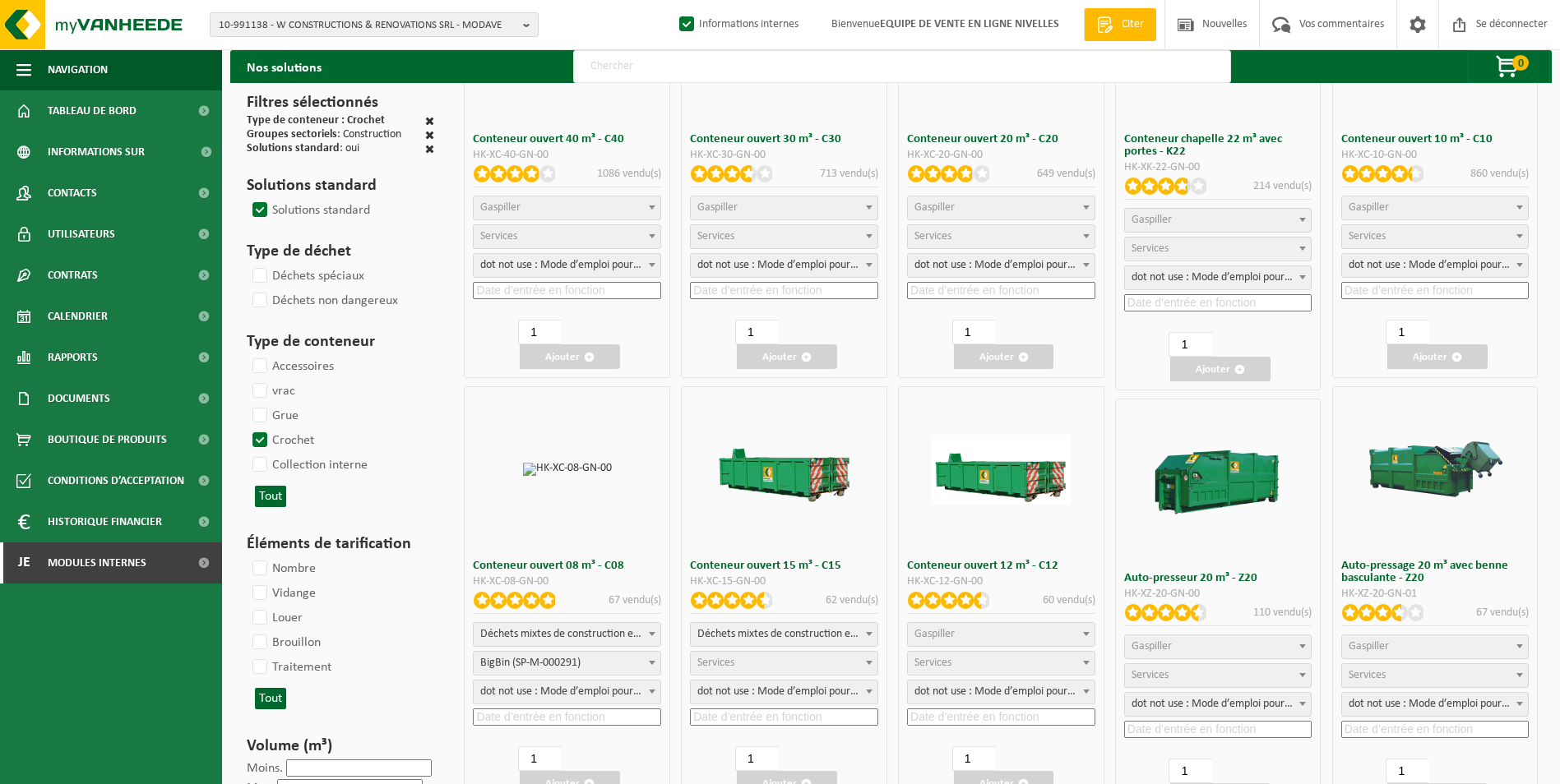
scroll to position [246, 0]
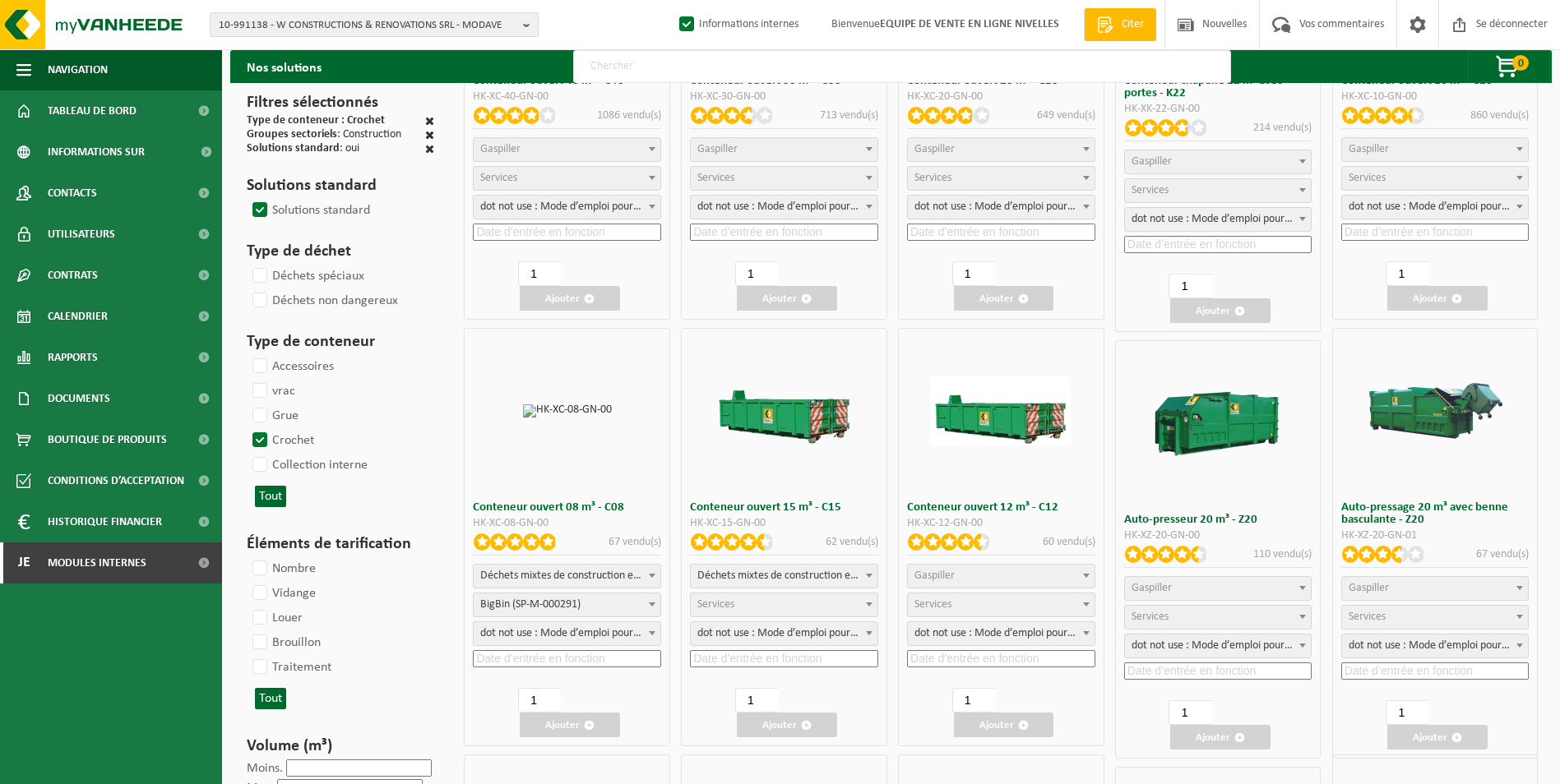
click at [552, 577] on span "Déchets mixtes de construction et de démolition (inertes et non inertes)" at bounding box center [566, 576] width 186 height 23
select select
select select "197"
select select "25"
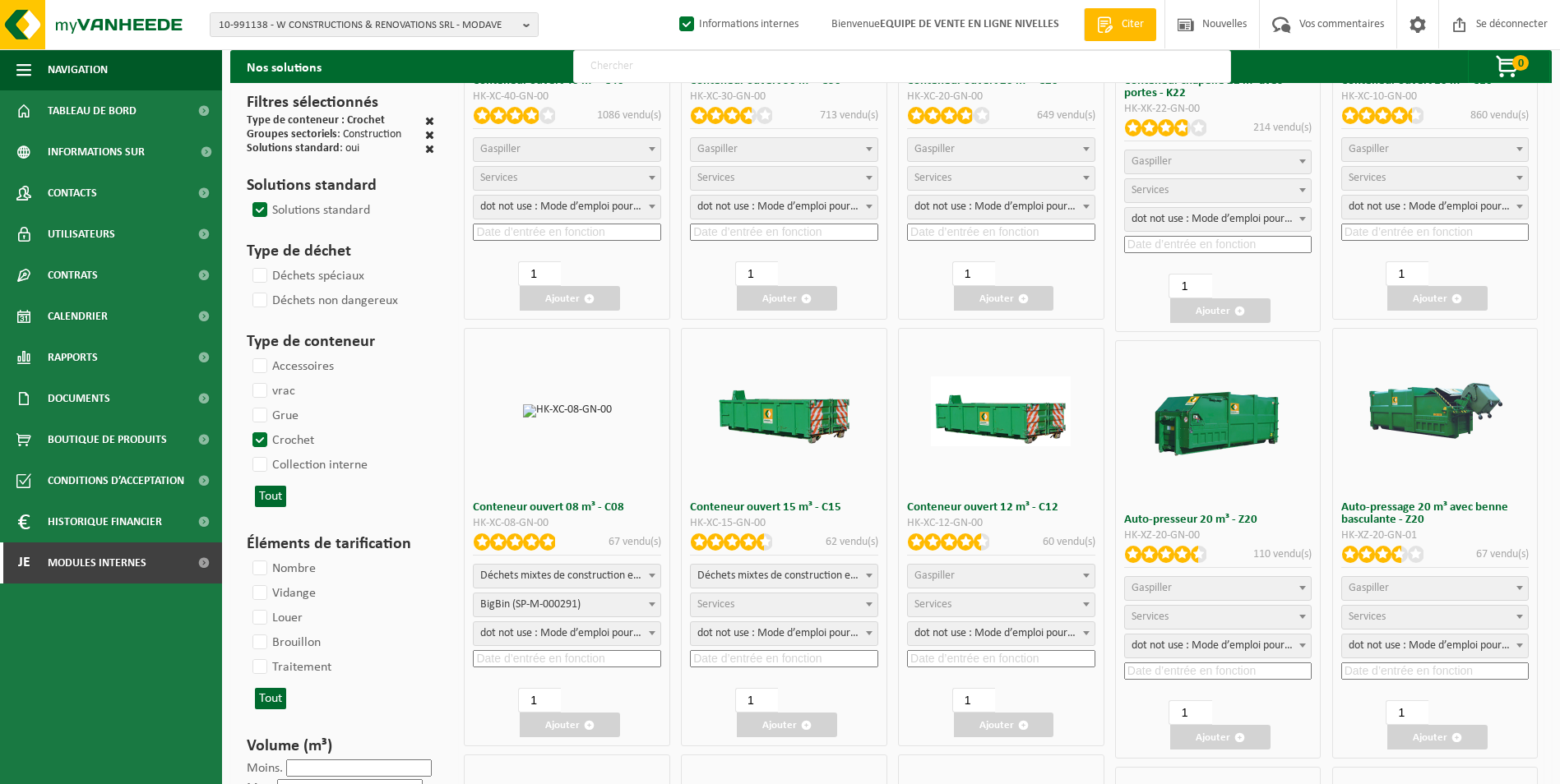
click at [532, 654] on input at bounding box center [566, 659] width 188 height 18
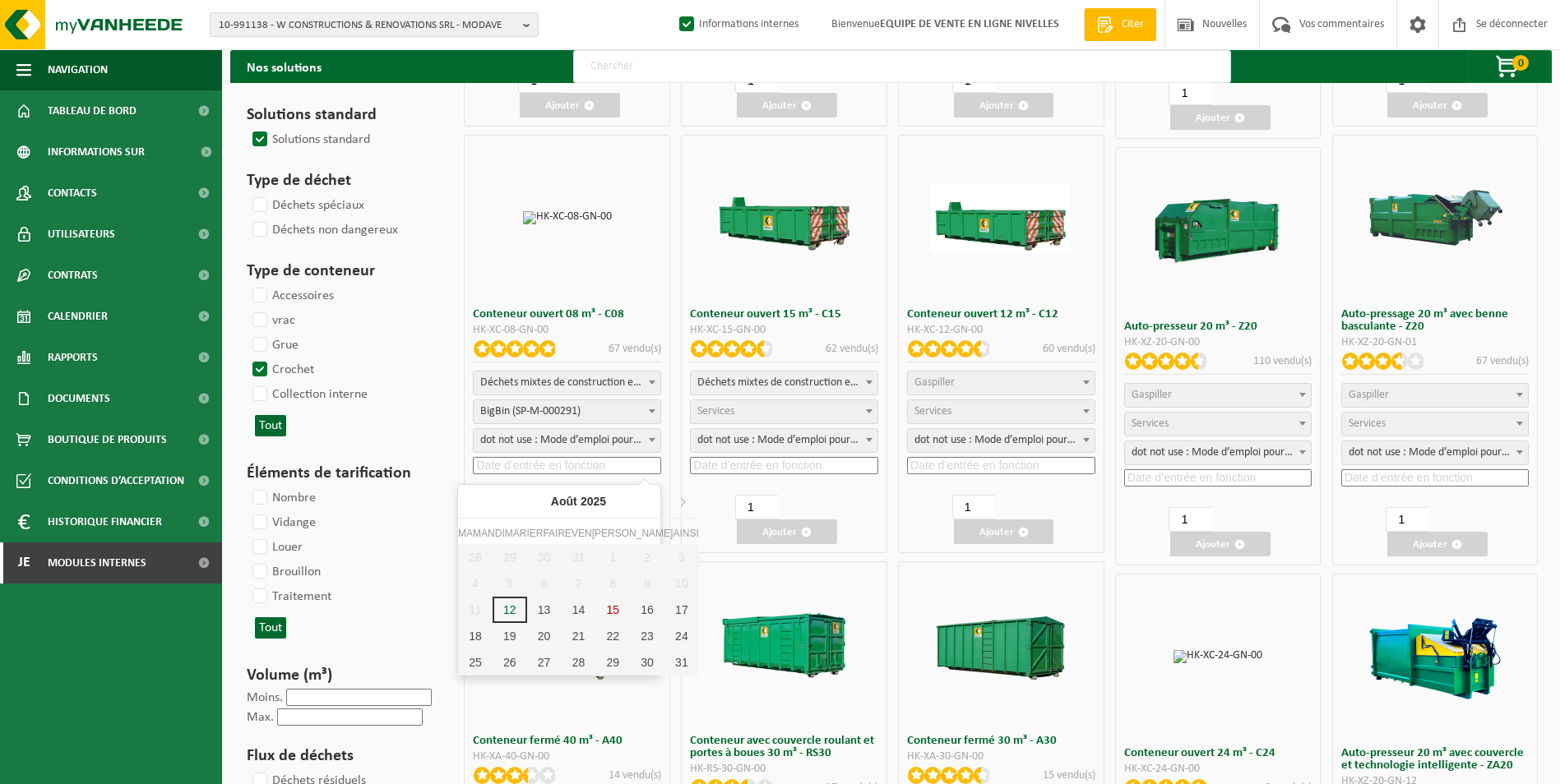
scroll to position [493, 0]
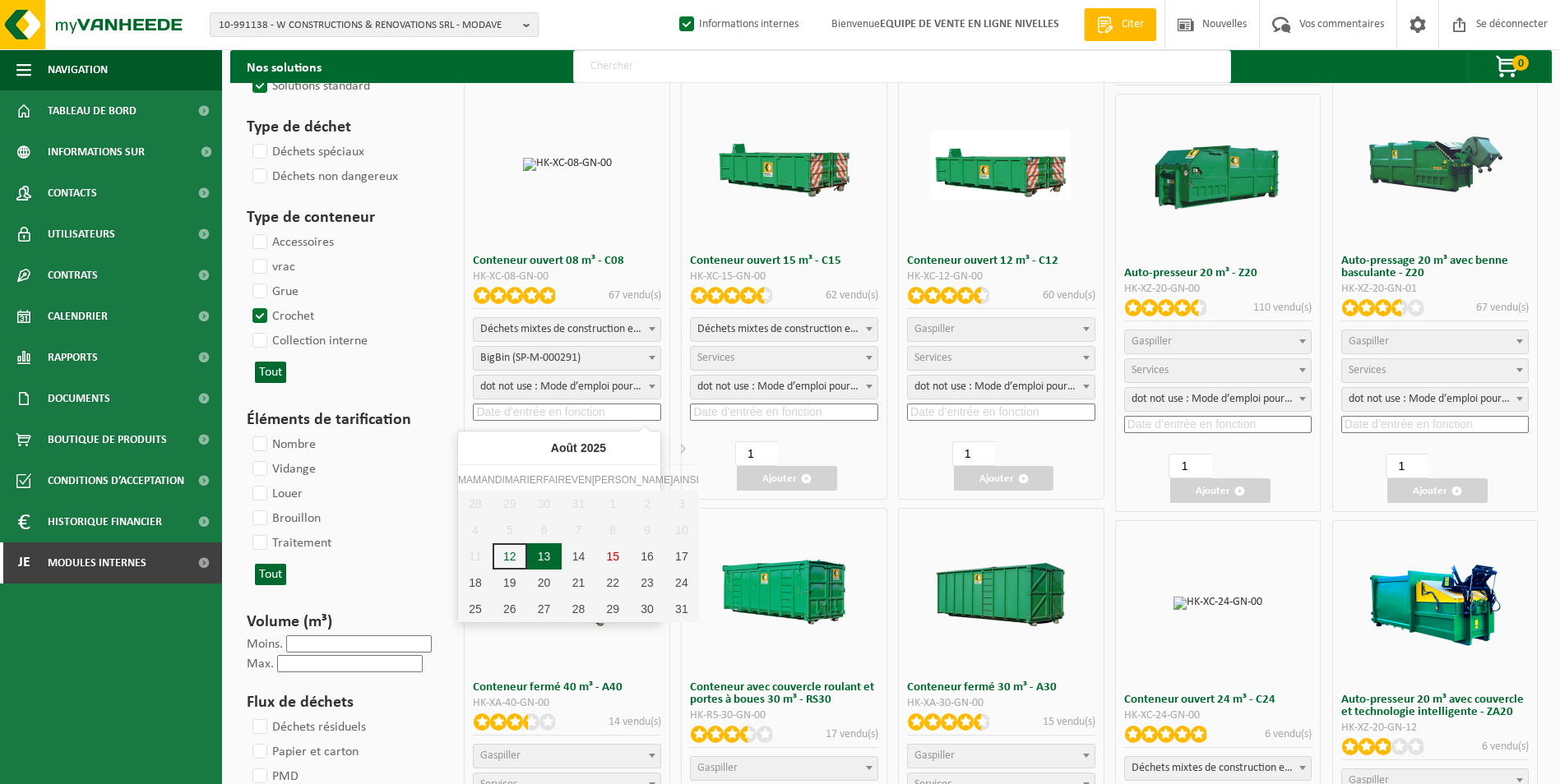
click at [527, 558] on div "13" at bounding box center [544, 556] width 34 height 26
type input "2025-08-13"
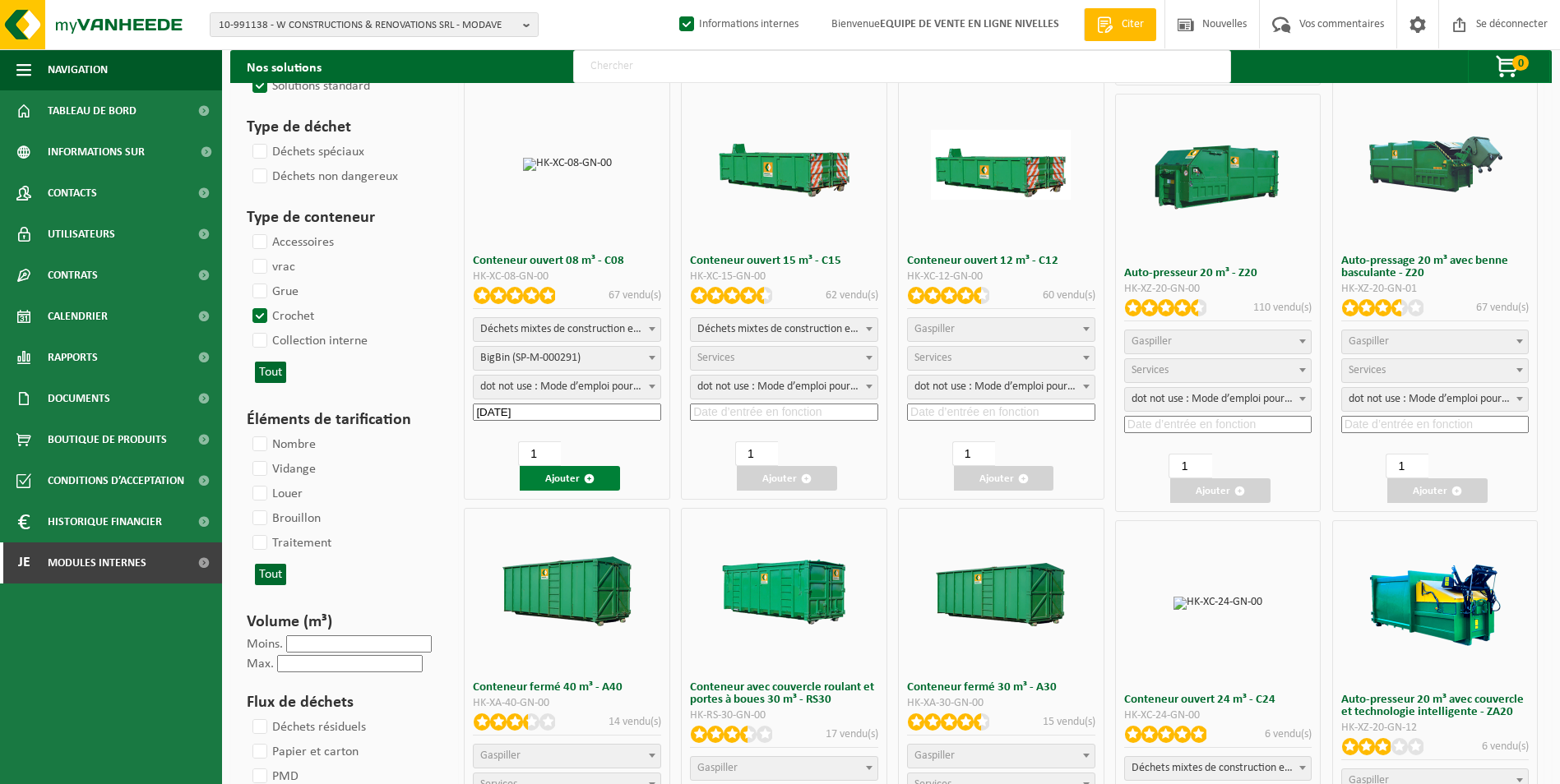
click at [589, 476] on span "button" at bounding box center [589, 479] width 11 height 11
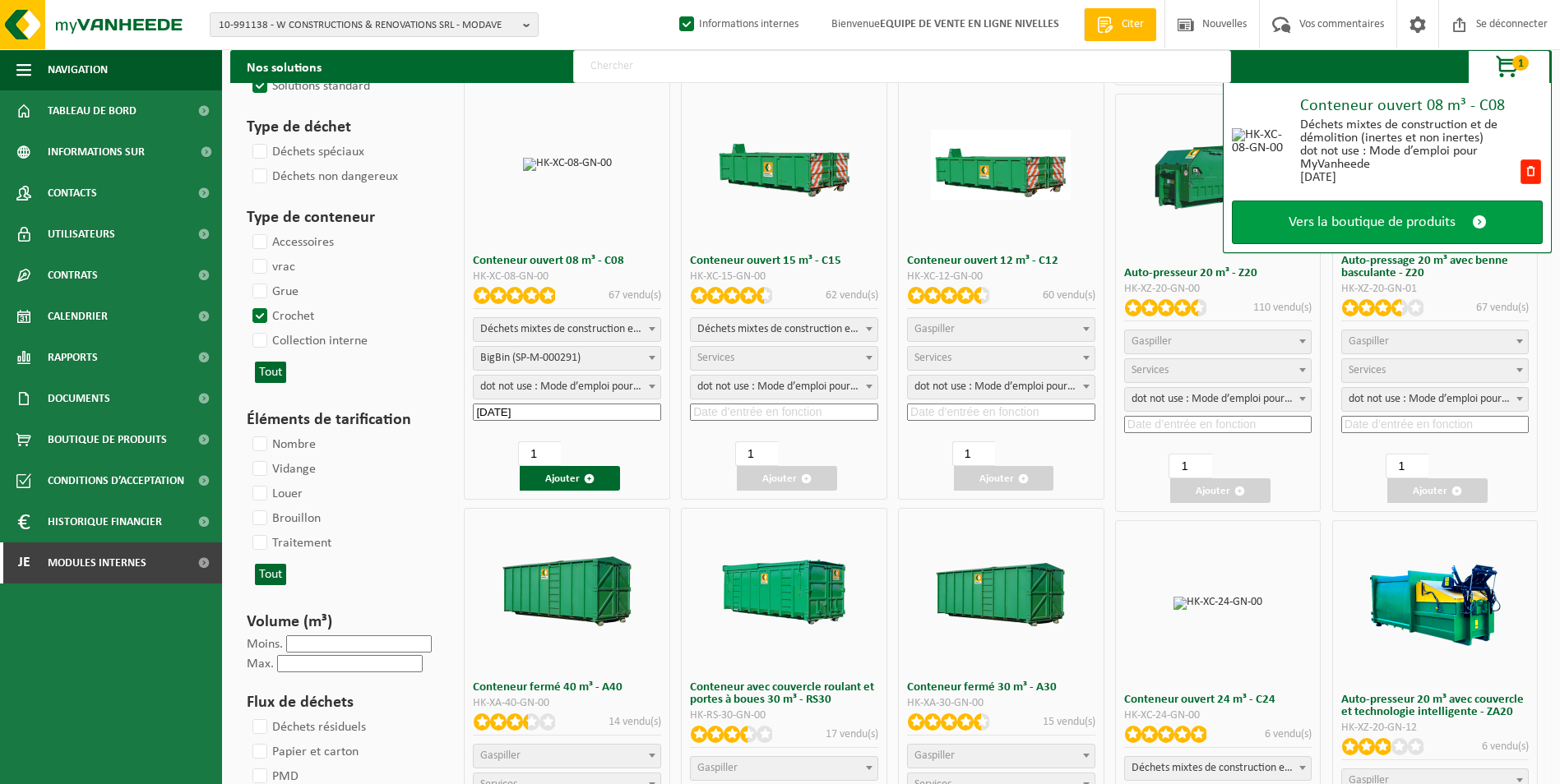
click at [1418, 210] on link "Vers la boutique de produits" at bounding box center [1387, 222] width 311 height 43
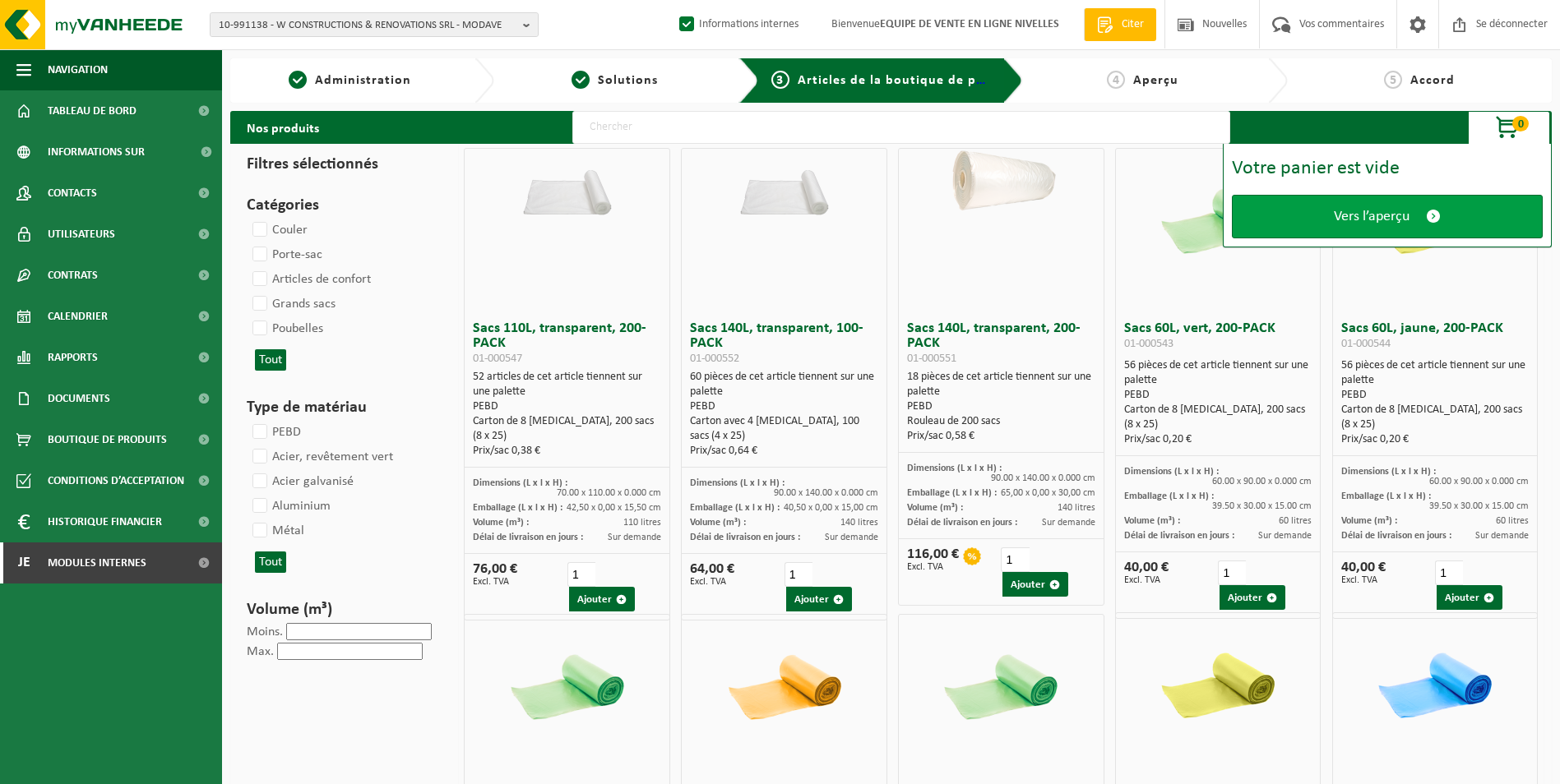
click at [1399, 219] on span "Vers l’aperçu" at bounding box center [1372, 216] width 76 height 18
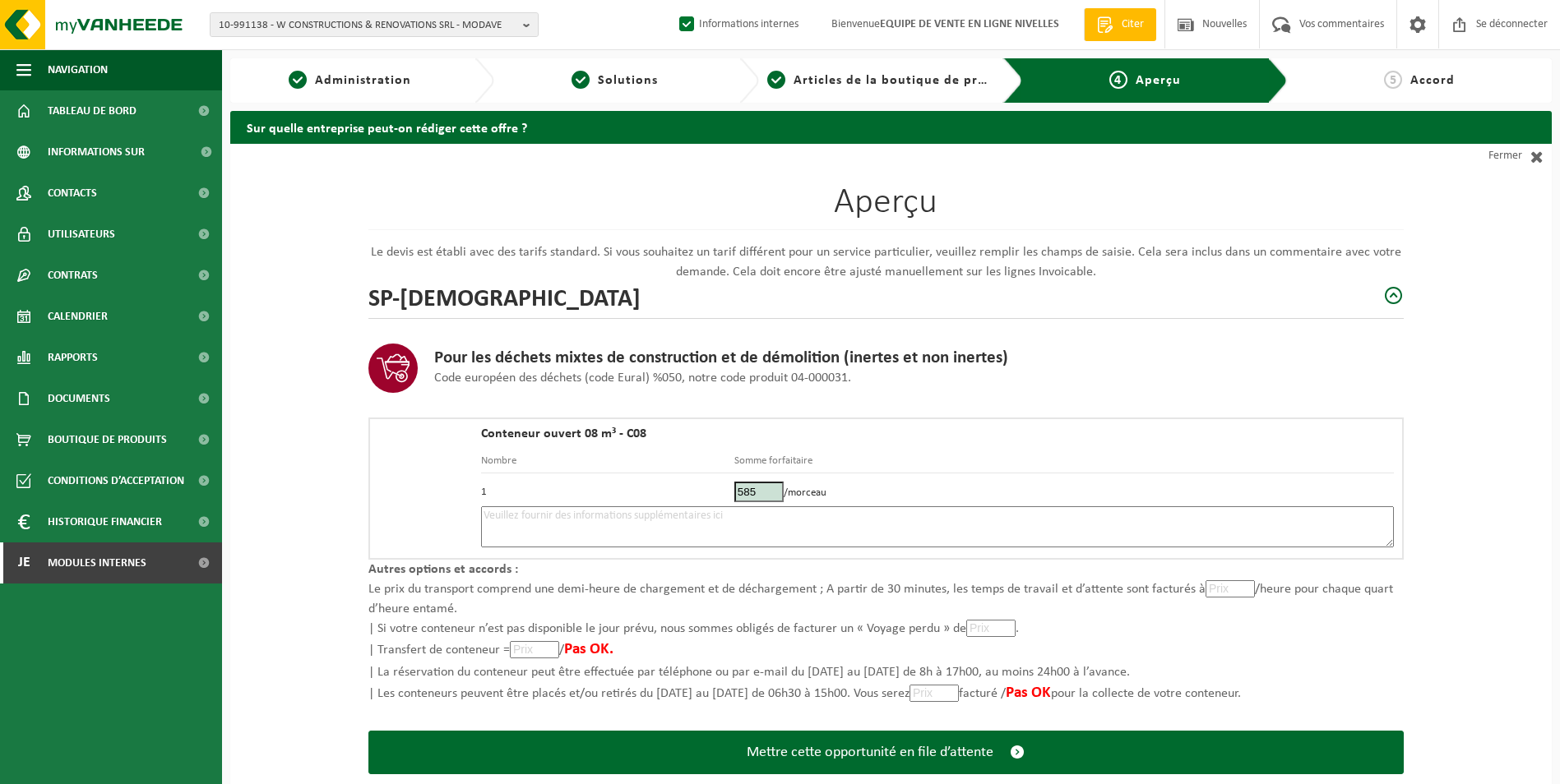
click at [833, 528] on textarea at bounding box center [937, 526] width 913 height 41
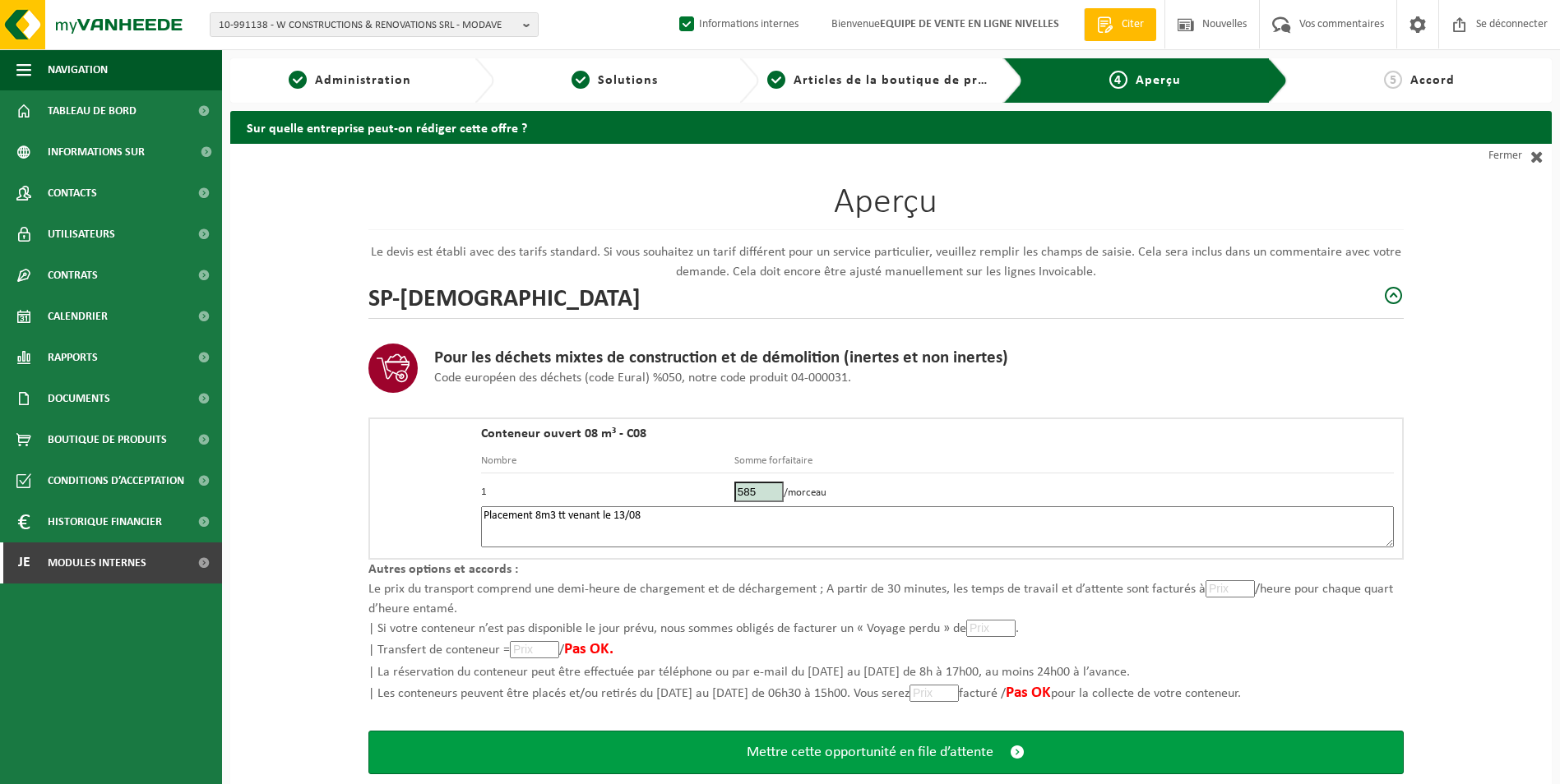
type textarea "Placement 8m3 tt venant le 13/08"
click at [726, 731] on button "Mettre cette opportunité en file d’attente" at bounding box center [886, 751] width 1035 height 43
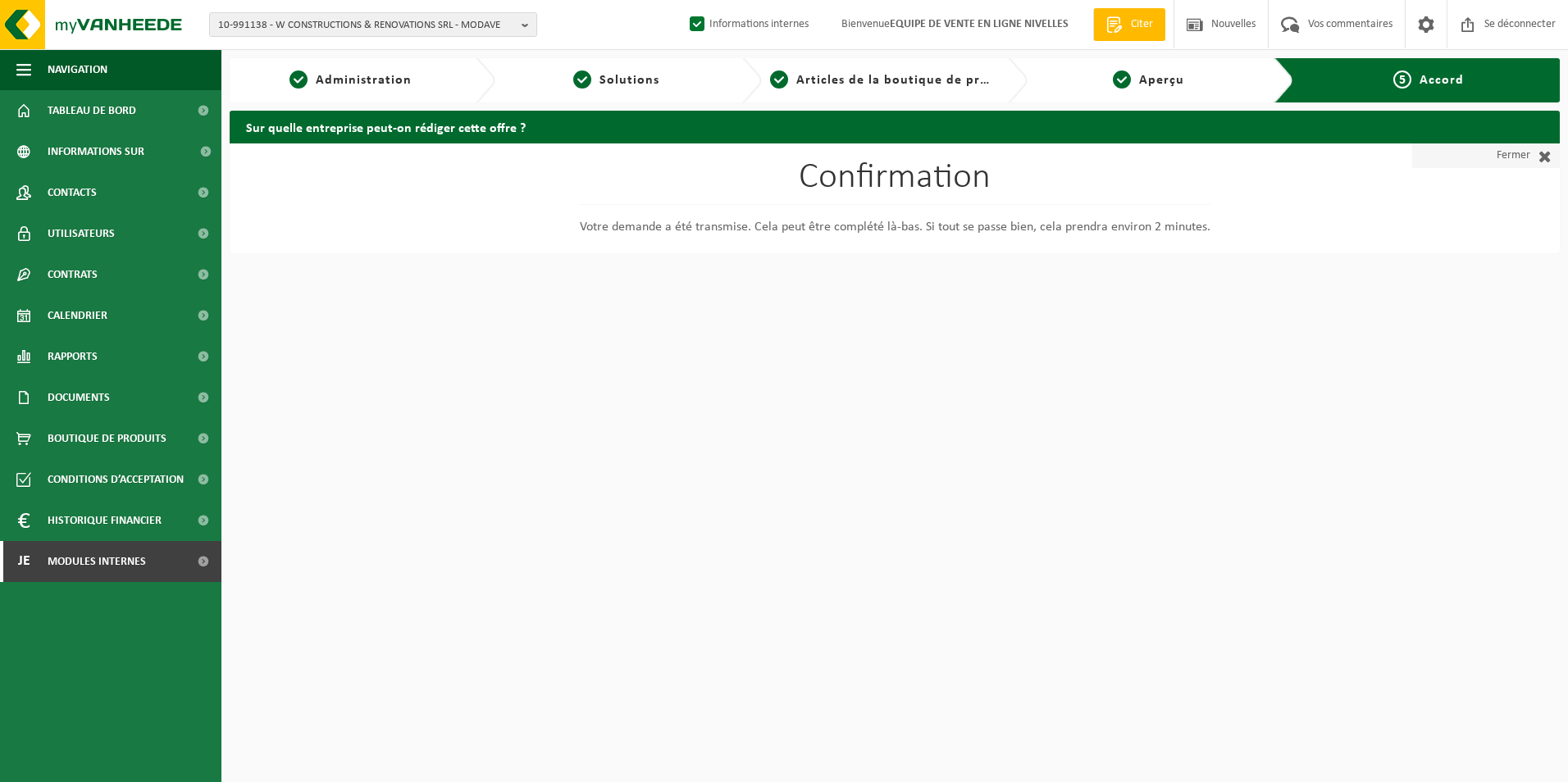
click at [1513, 161] on font "Fermer" at bounding box center [1513, 156] width 33 height 25
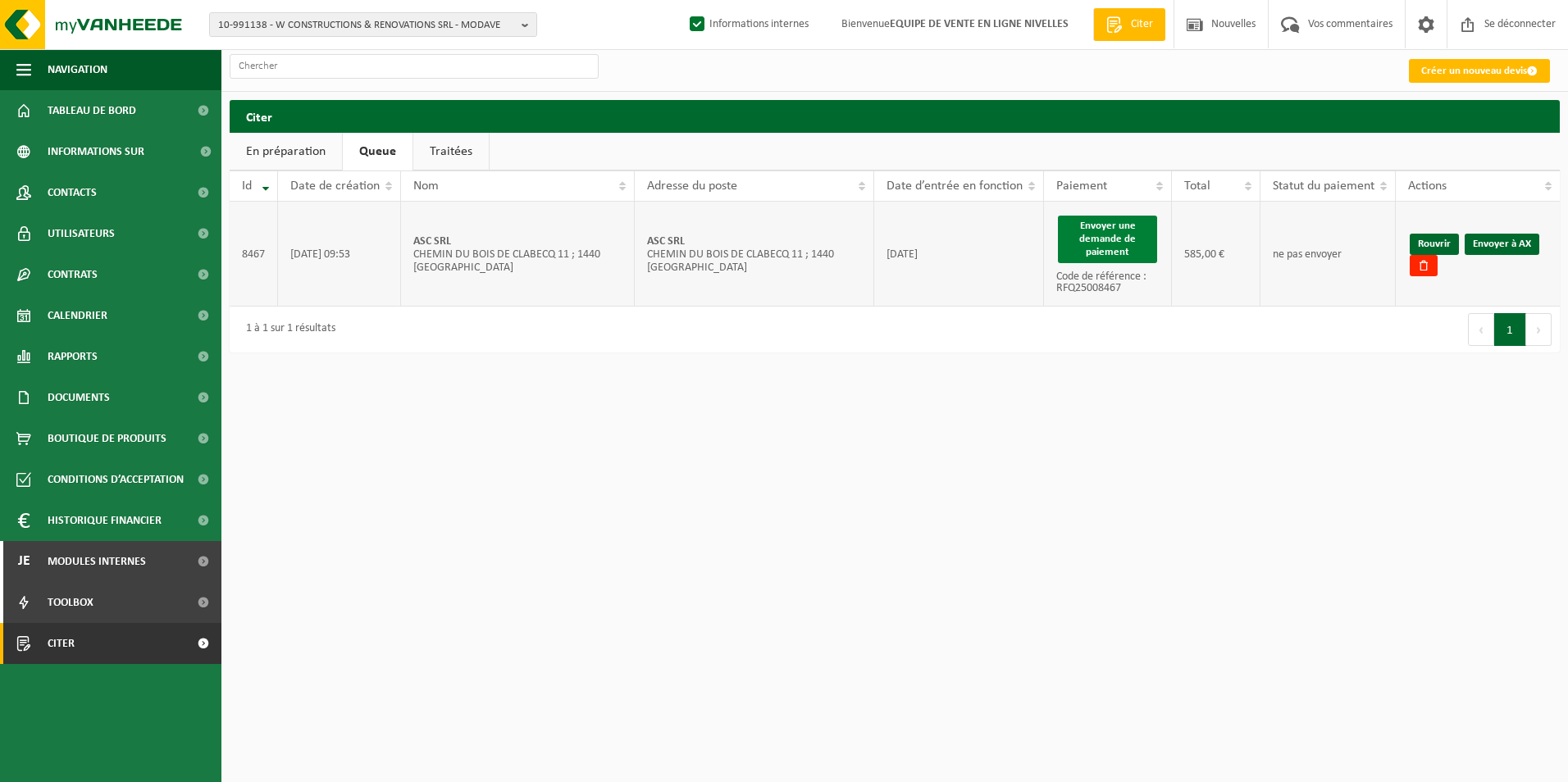
click at [1058, 229] on button "Envoyer une demande de paiement" at bounding box center [1107, 240] width 100 height 48
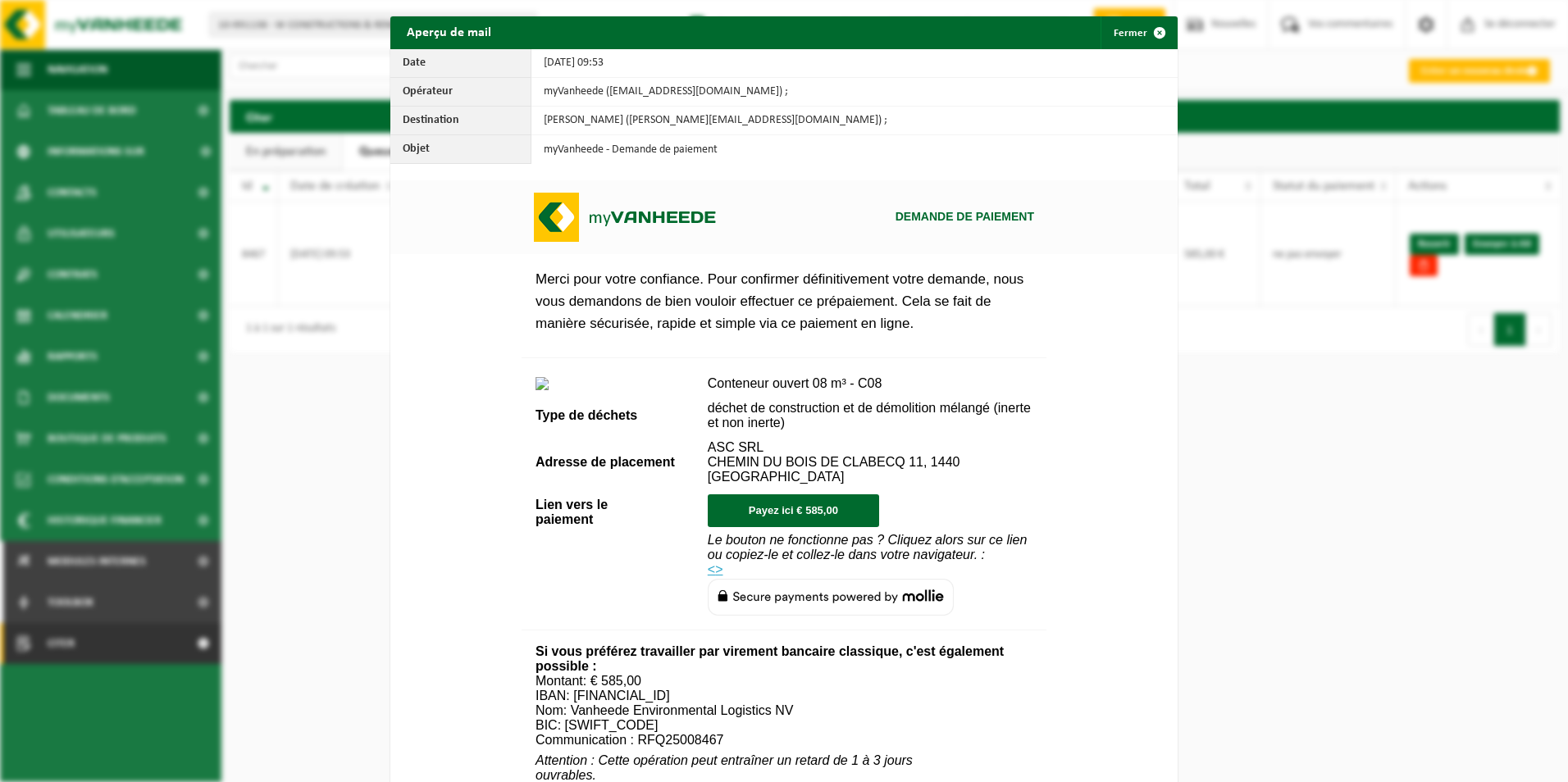
scroll to position [574, 0]
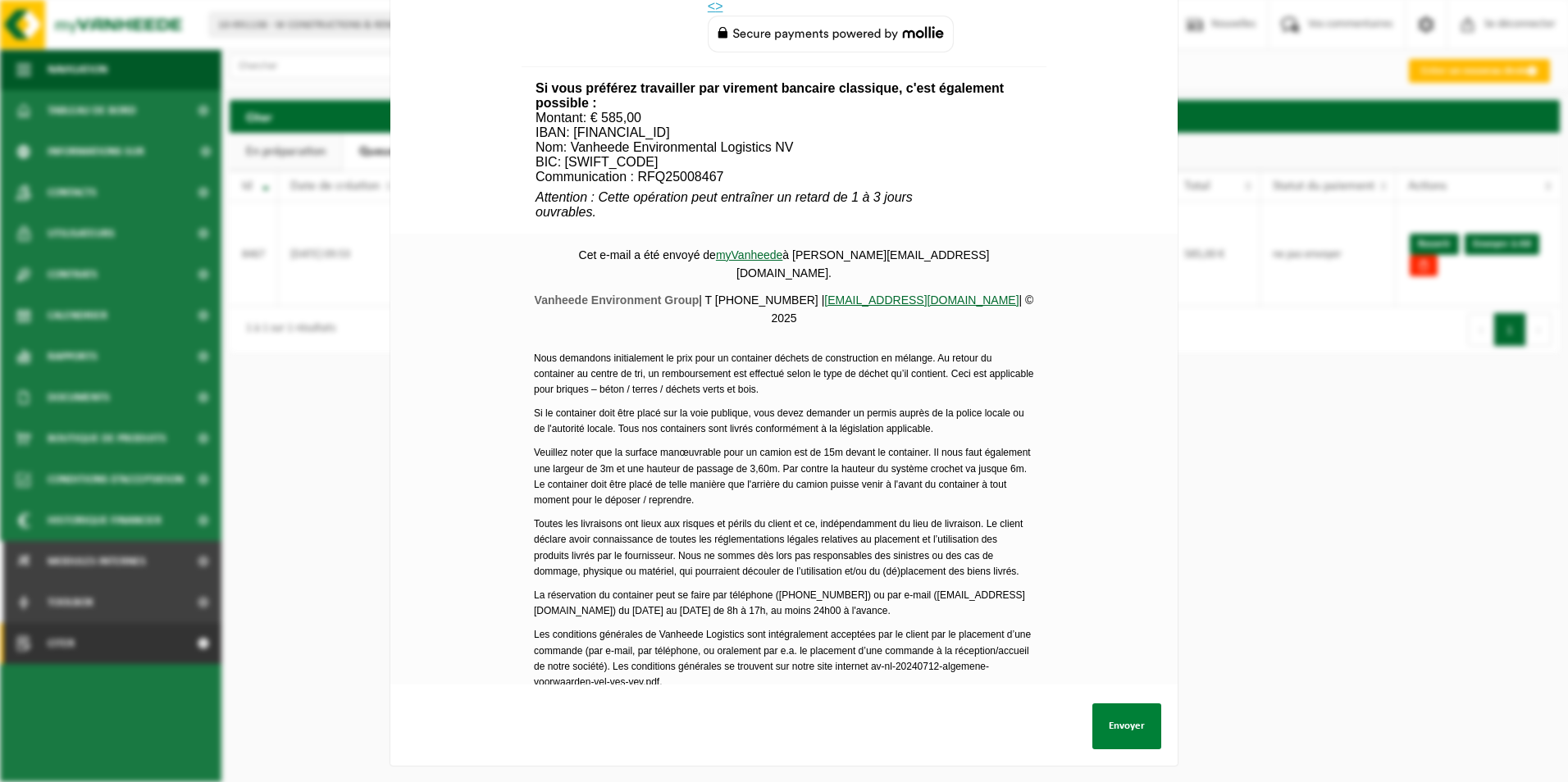
click at [1128, 716] on button "Envoyer" at bounding box center [1127, 727] width 69 height 46
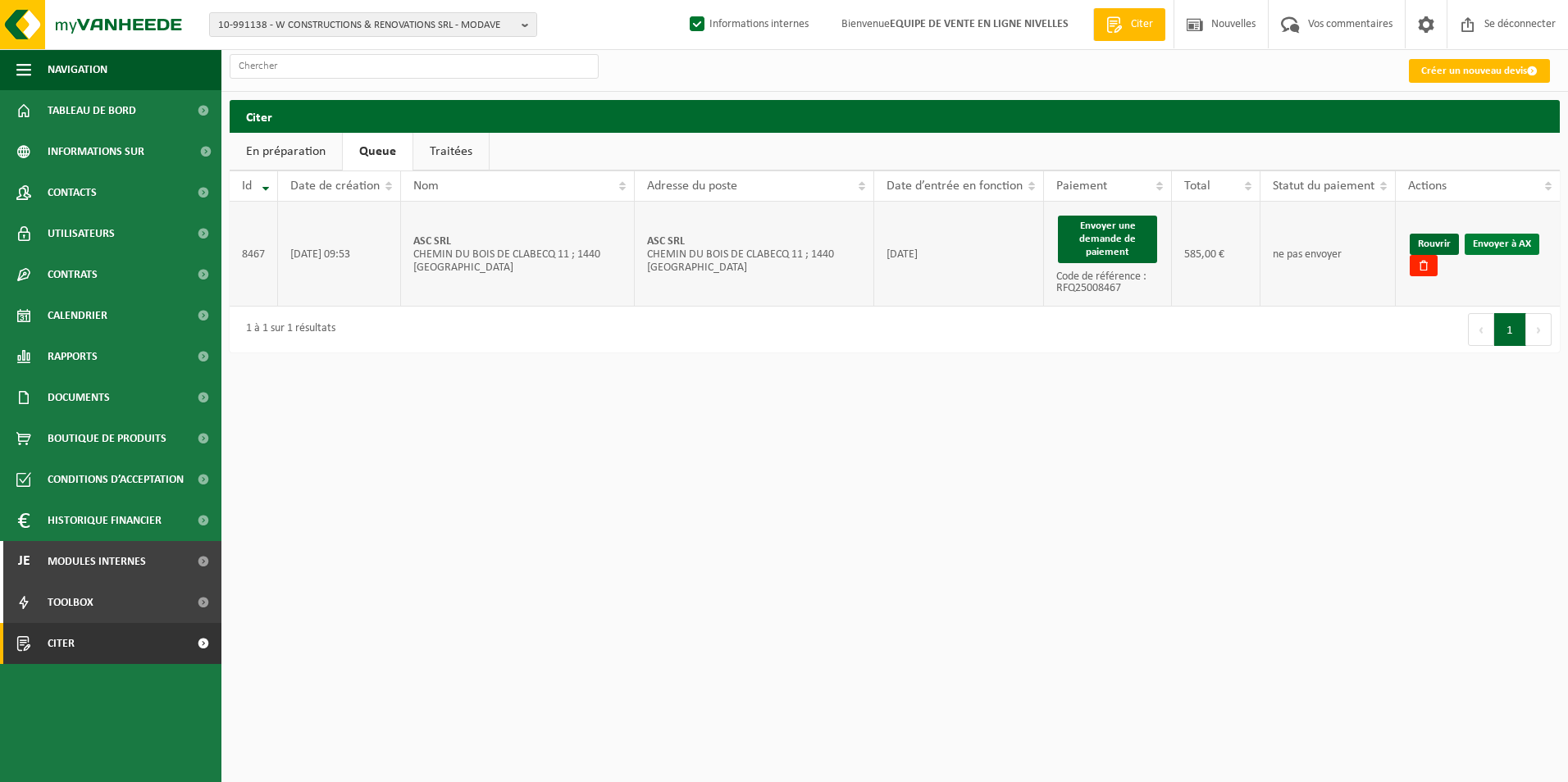
click at [1511, 243] on link "Envoyer à AX" at bounding box center [1501, 244] width 75 height 21
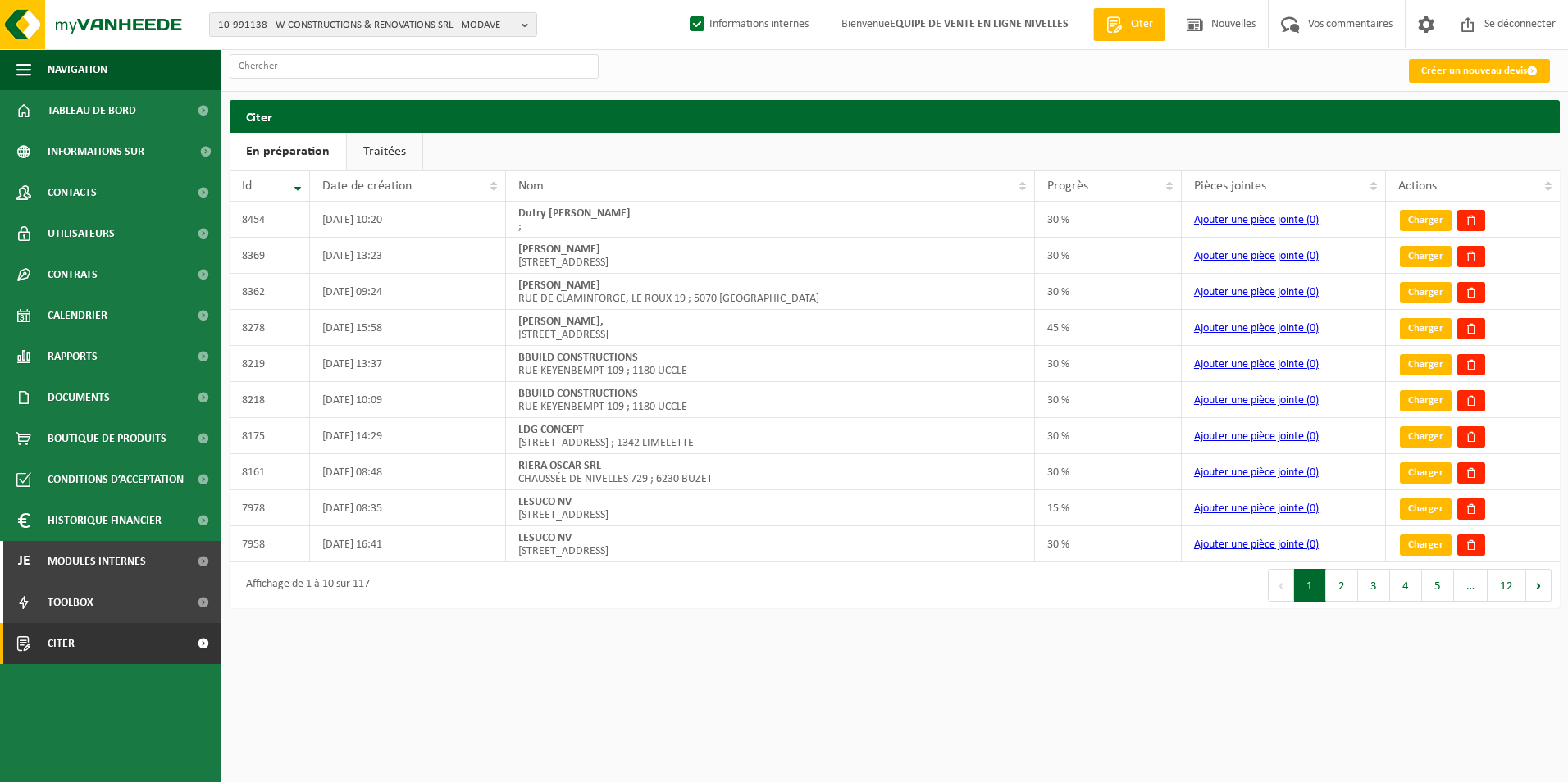
click at [397, 153] on link "Traitées" at bounding box center [385, 151] width 76 height 38
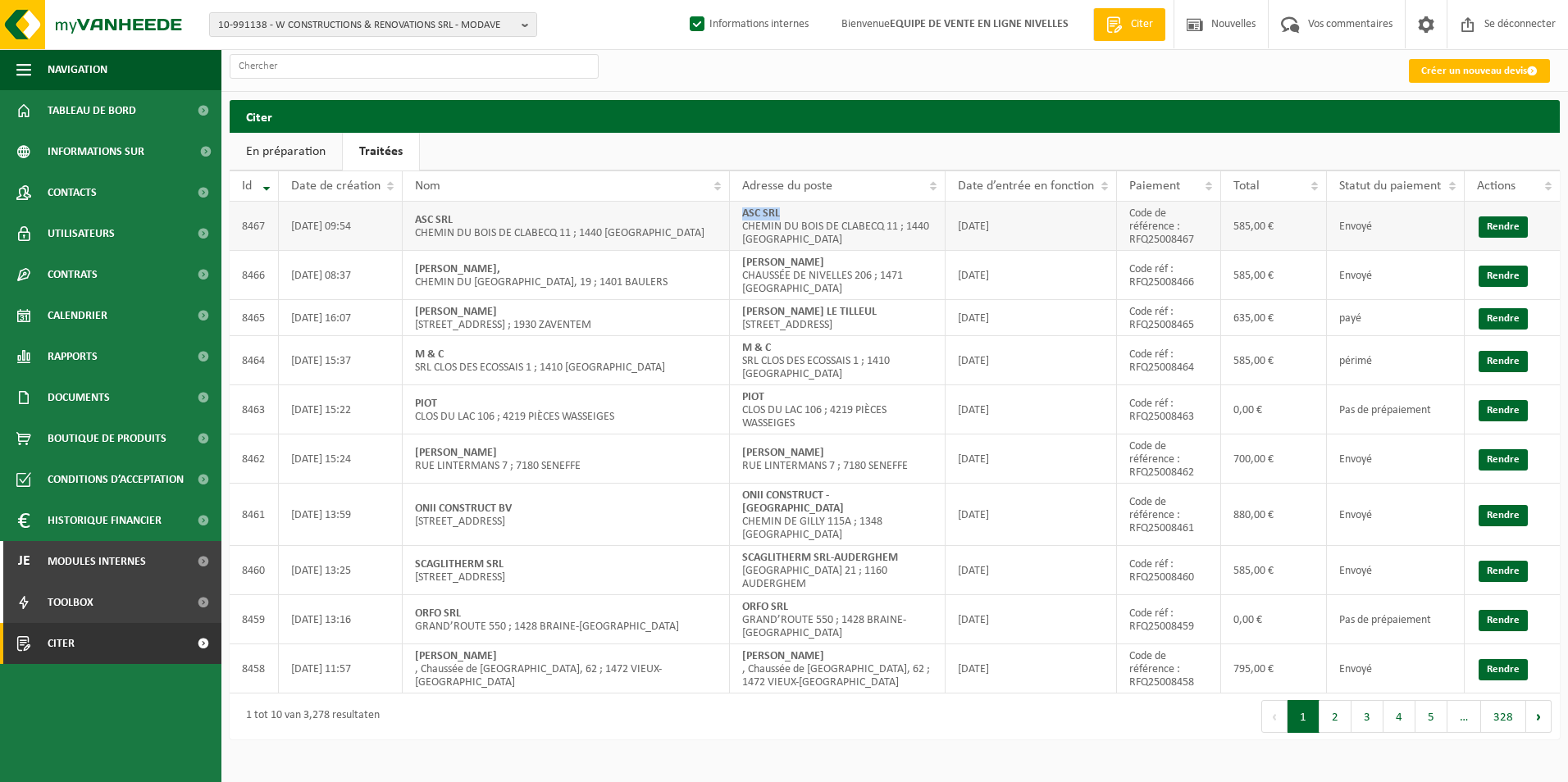
drag, startPoint x: 742, startPoint y: 217, endPoint x: 807, endPoint y: 211, distance: 65.3
click at [807, 211] on td "ASC SRL CHEMIN DU [GEOGRAPHIC_DATA] 11 ; 1440 [GEOGRAPHIC_DATA]" at bounding box center [837, 226] width 216 height 49
copy strong "ASC SRL"
click at [302, 21] on span "10-991138 - W CONSTRUCTIONS & RENOVATIONS SRL - MODAVE" at bounding box center [366, 26] width 297 height 25
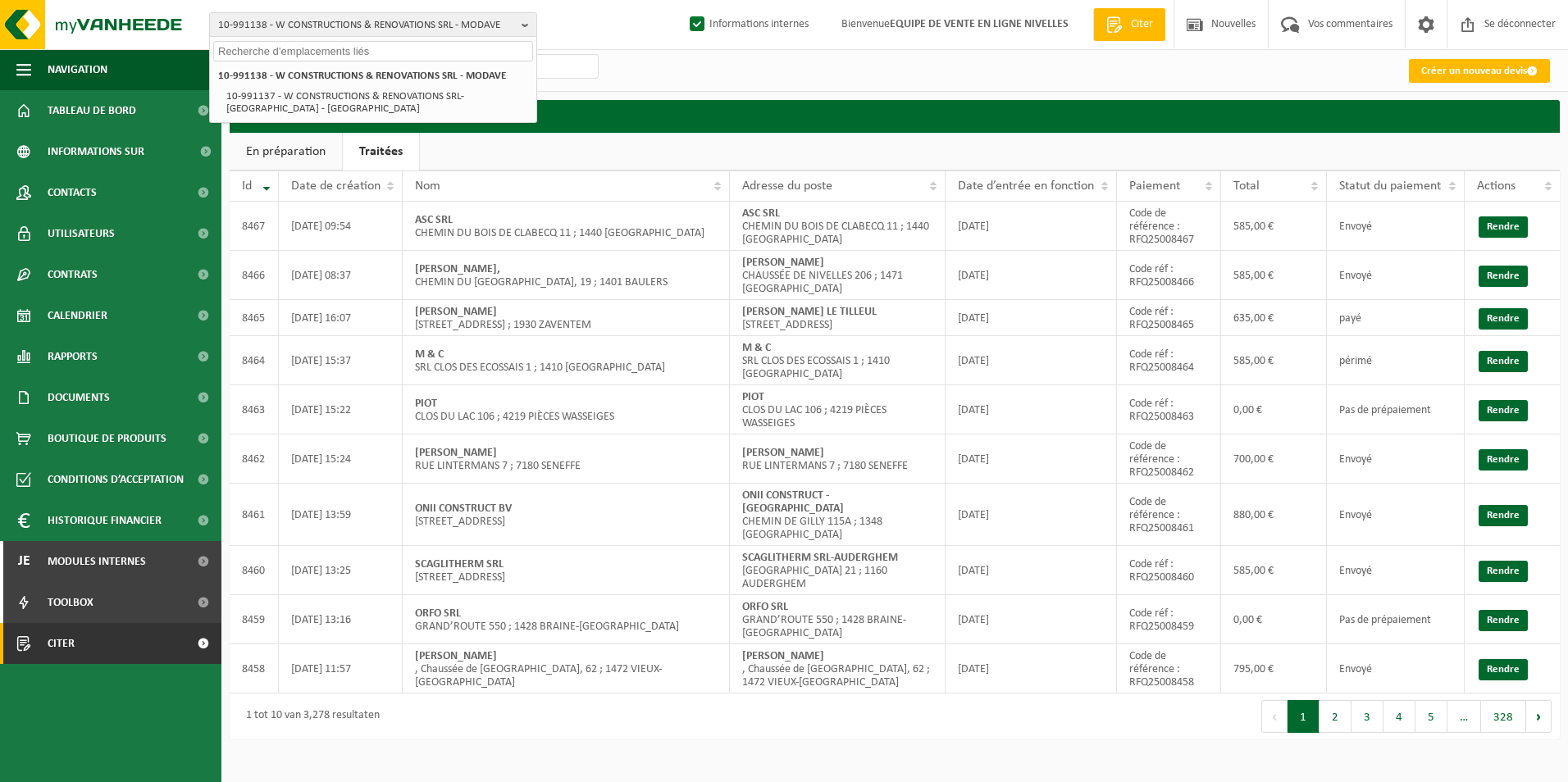
click at [298, 59] on input "text" at bounding box center [373, 51] width 320 height 20
paste input "[PERSON_NAME]"
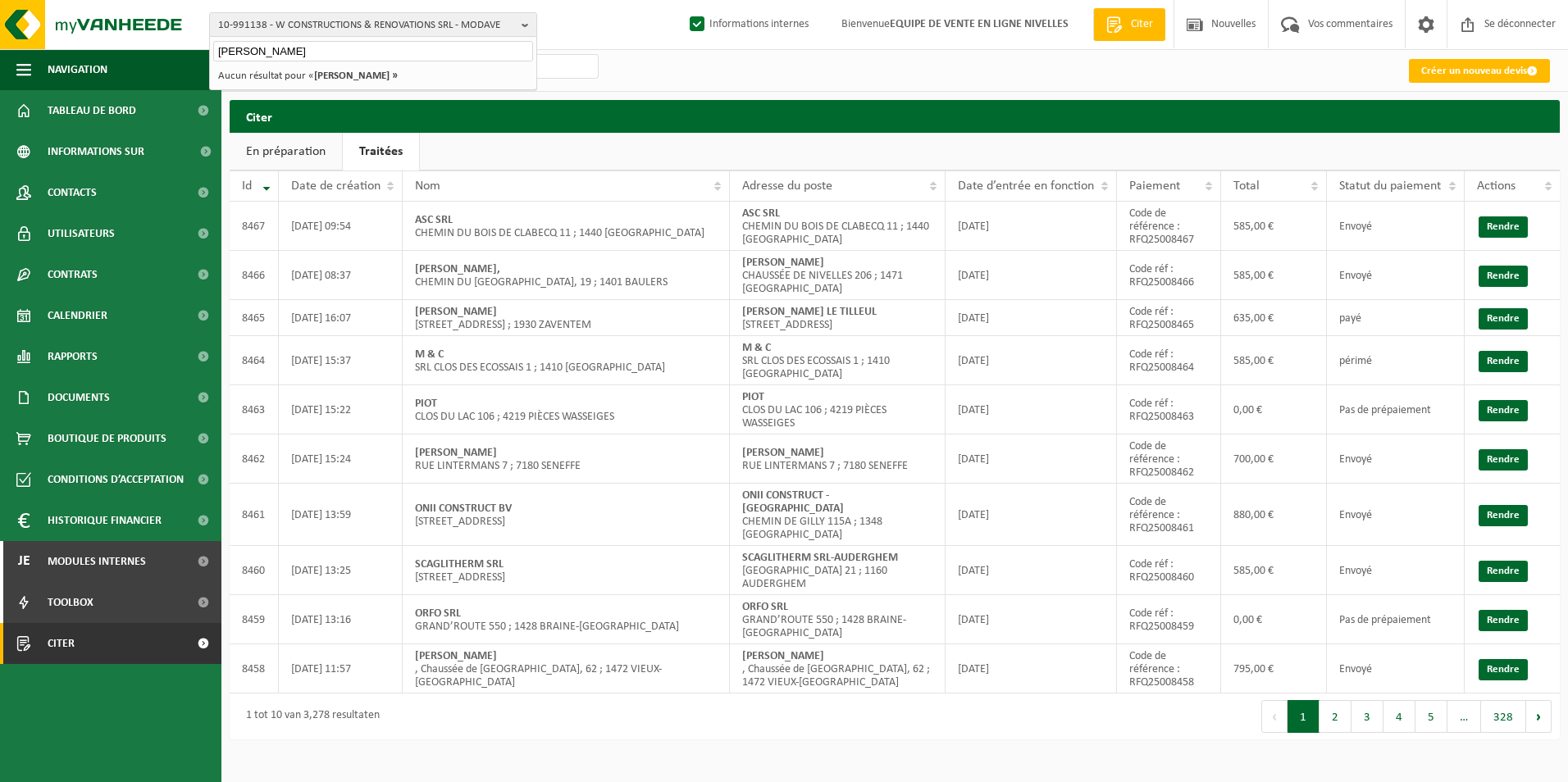
type input "SCHIFFLERS GERALD"
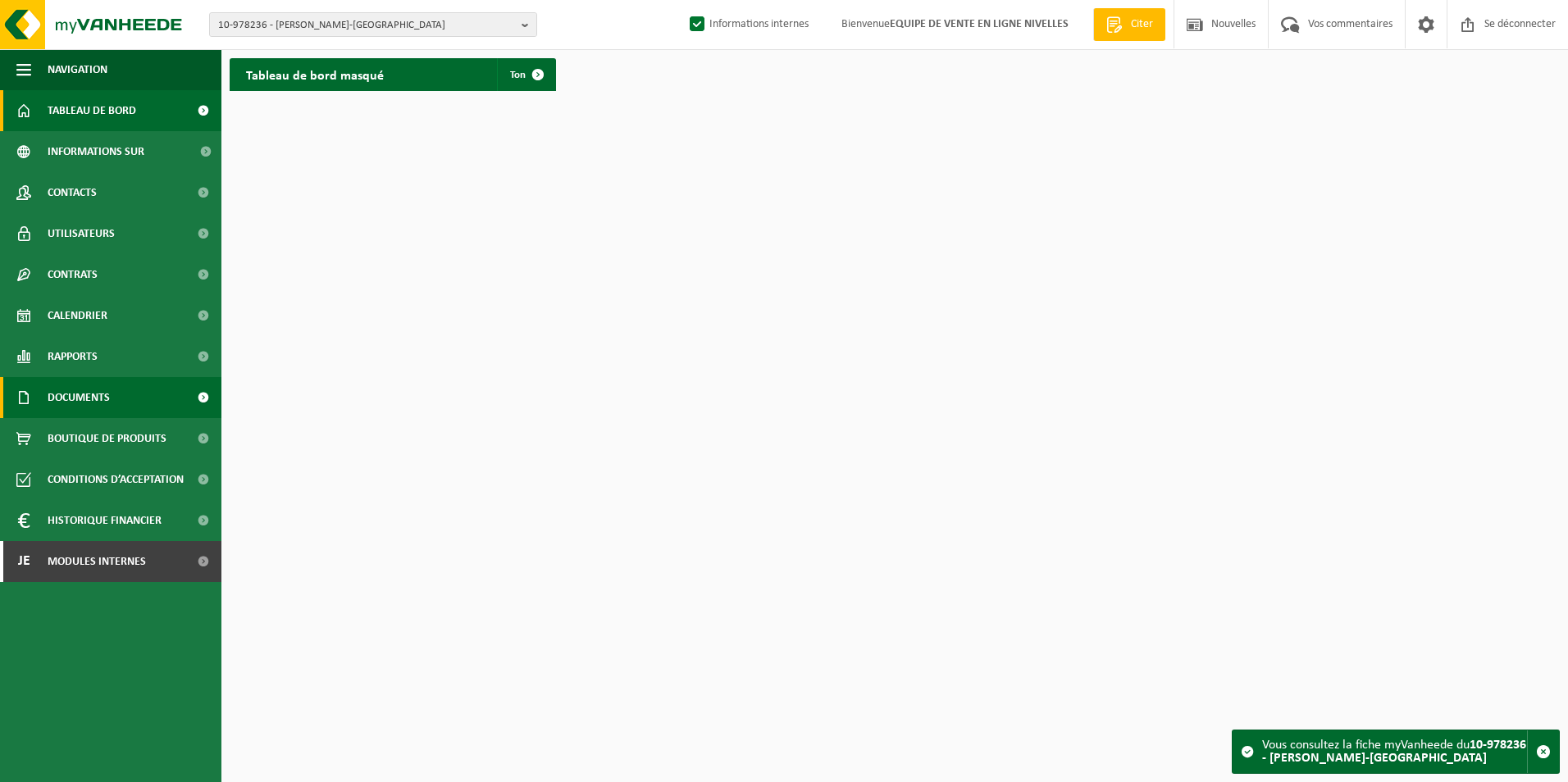
click at [111, 393] on link "Documents" at bounding box center [110, 397] width 221 height 41
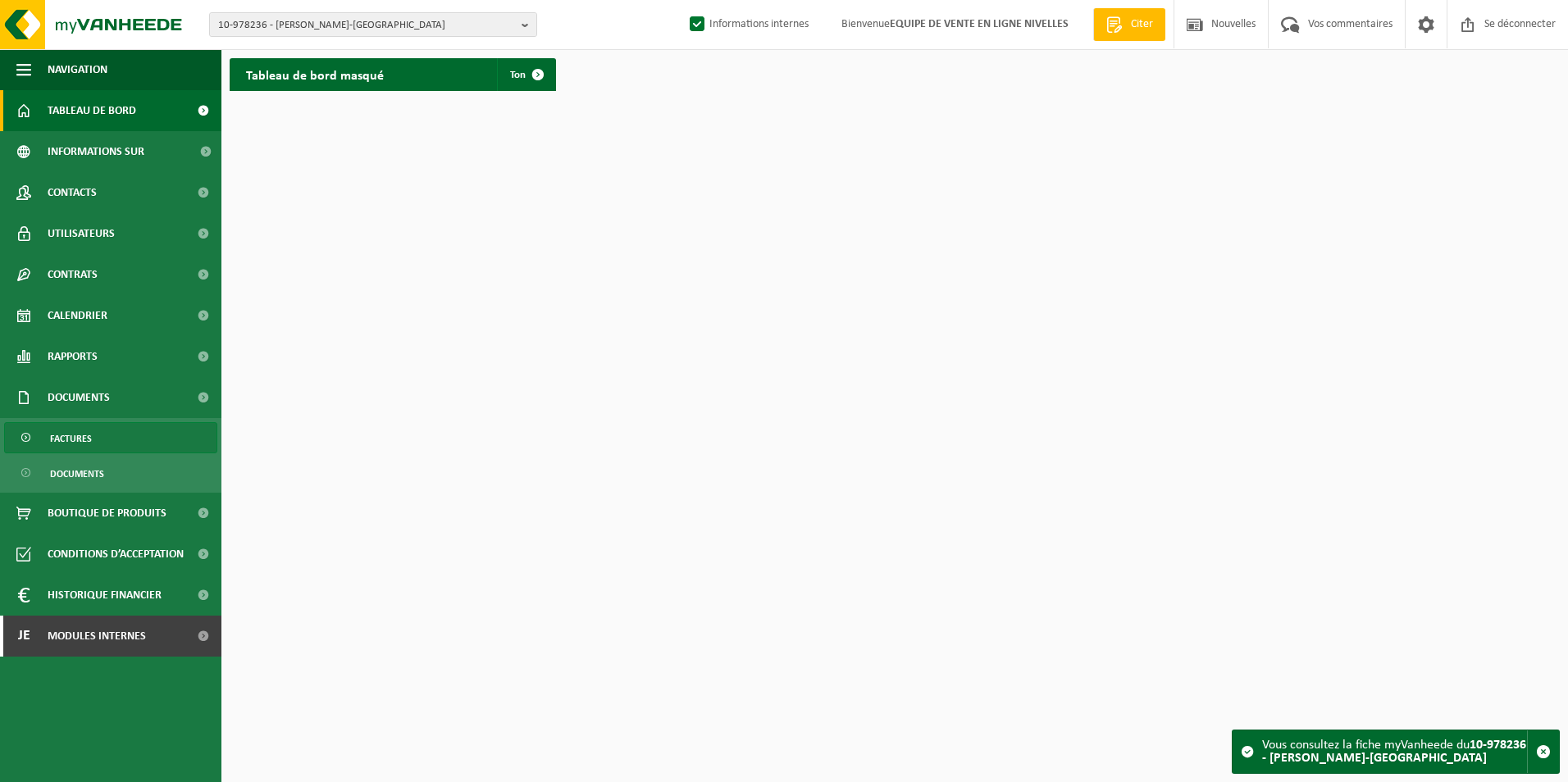
click at [75, 440] on span "Factures" at bounding box center [70, 438] width 41 height 31
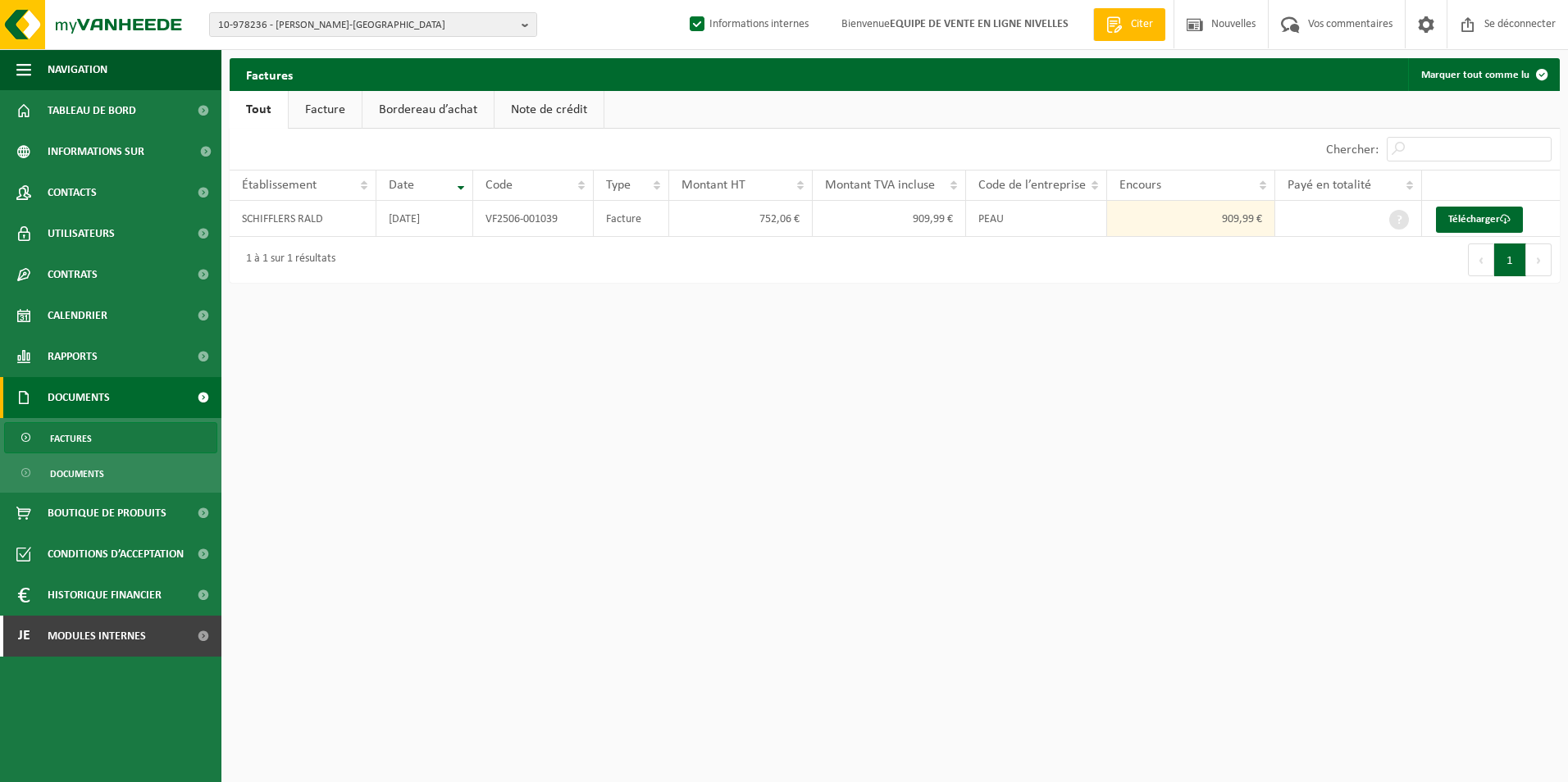
click at [317, 115] on link "Facture" at bounding box center [325, 109] width 73 height 38
click at [1469, 220] on font "Télécharger" at bounding box center [1477, 219] width 52 height 11
